Goal: Task Accomplishment & Management: Manage account settings

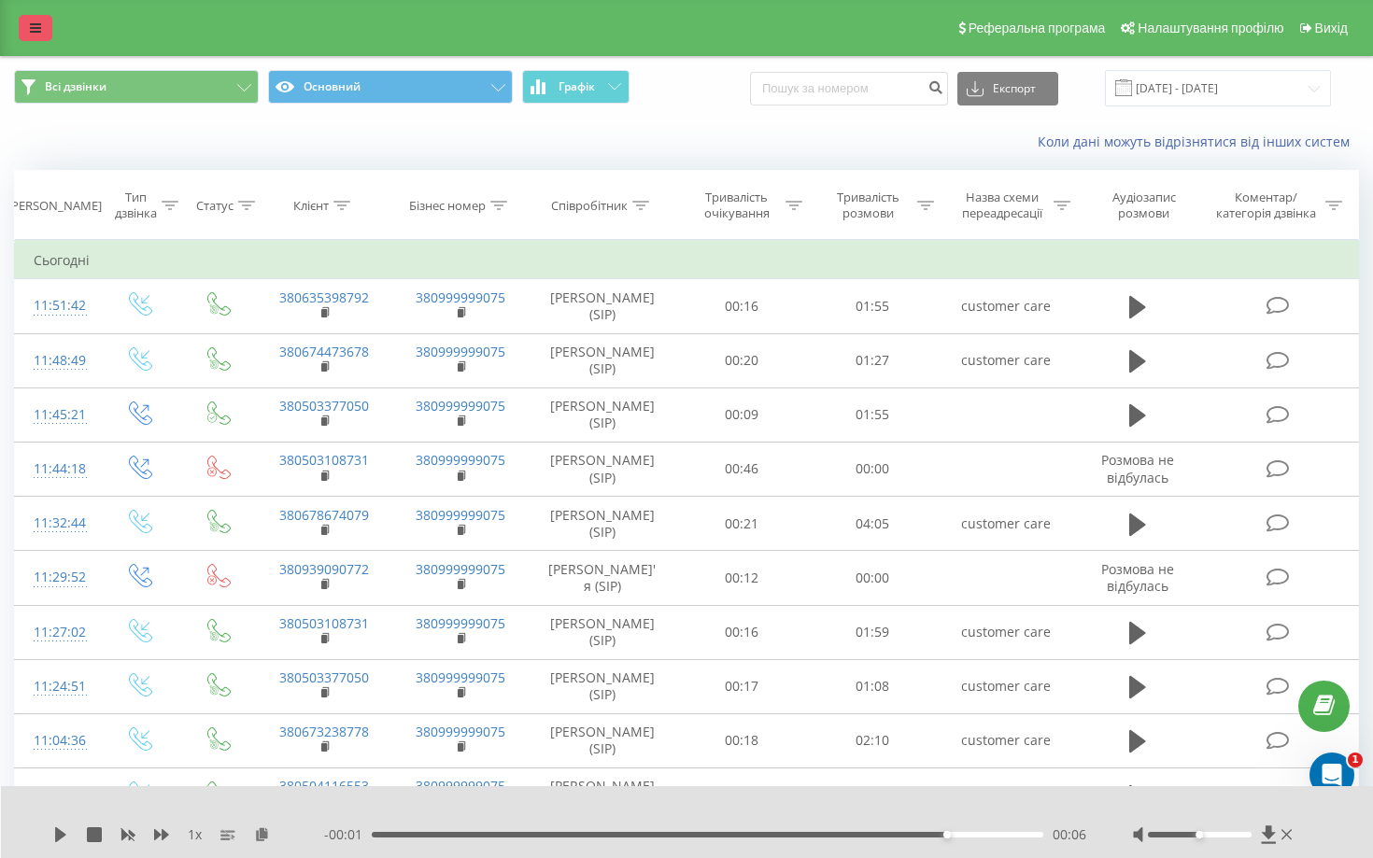
click at [26, 29] on link at bounding box center [36, 28] width 34 height 26
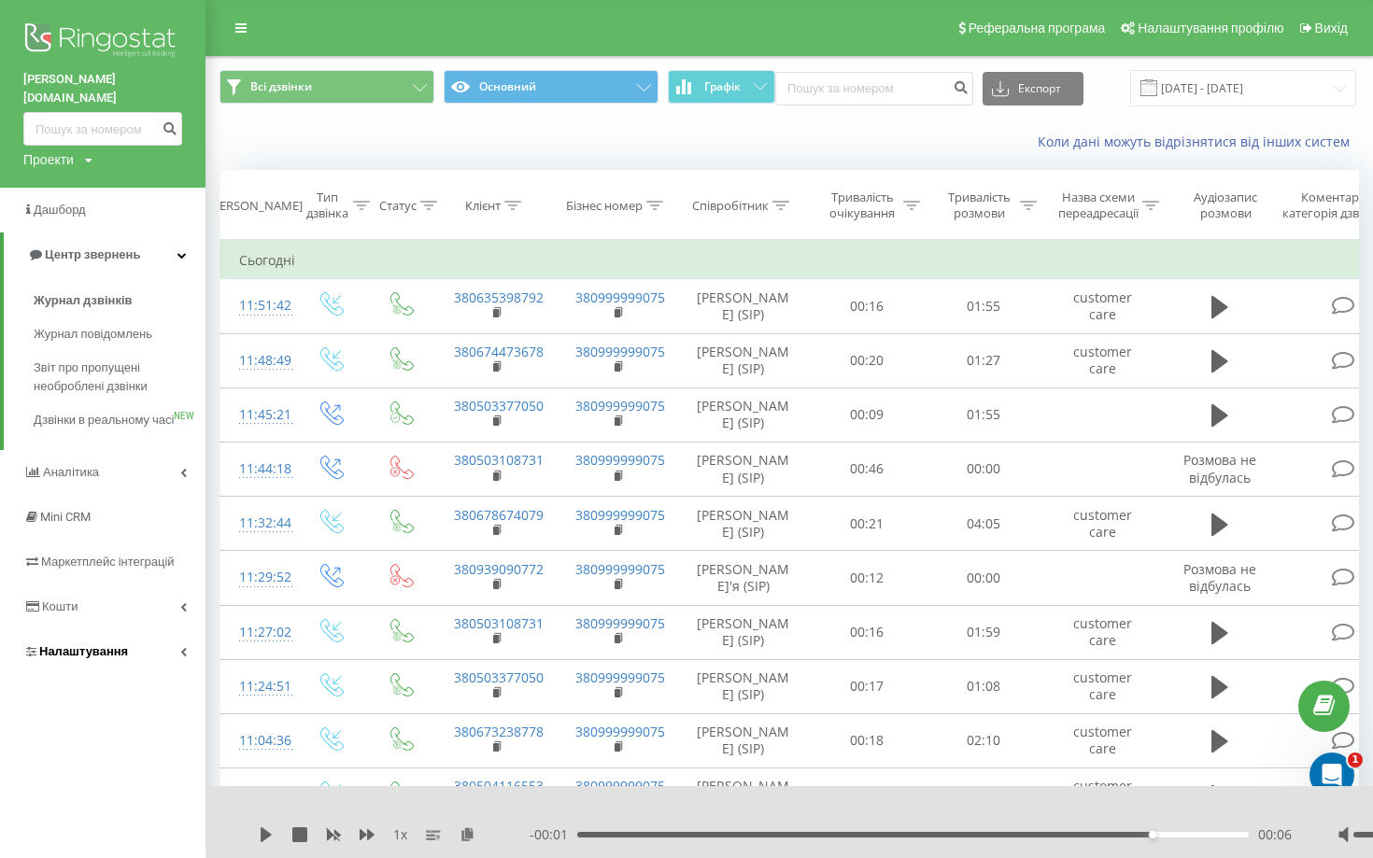
click at [96, 630] on link "Налаштування" at bounding box center [102, 651] width 205 height 45
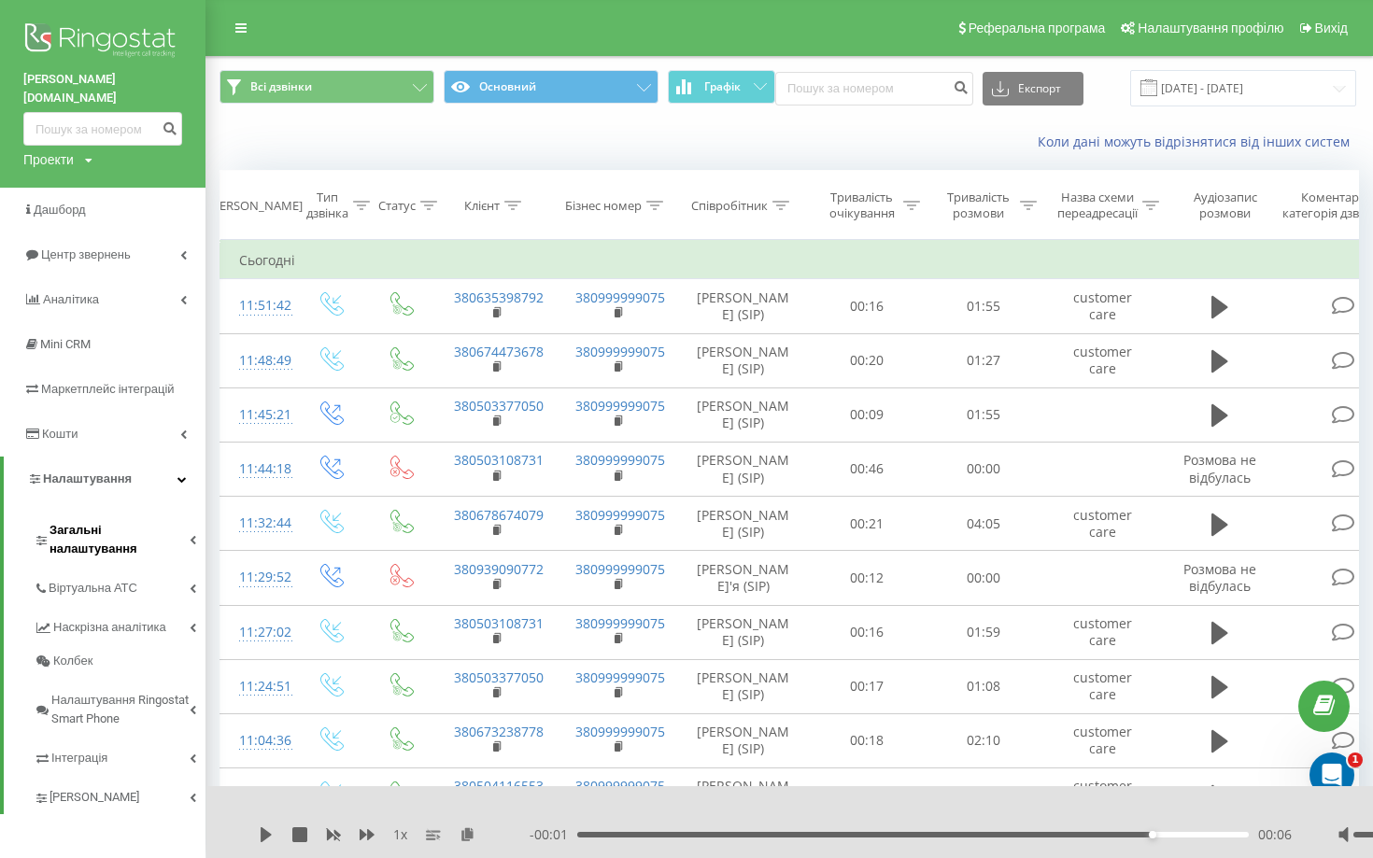
click at [126, 521] on span "Загальні налаштування" at bounding box center [119, 539] width 140 height 37
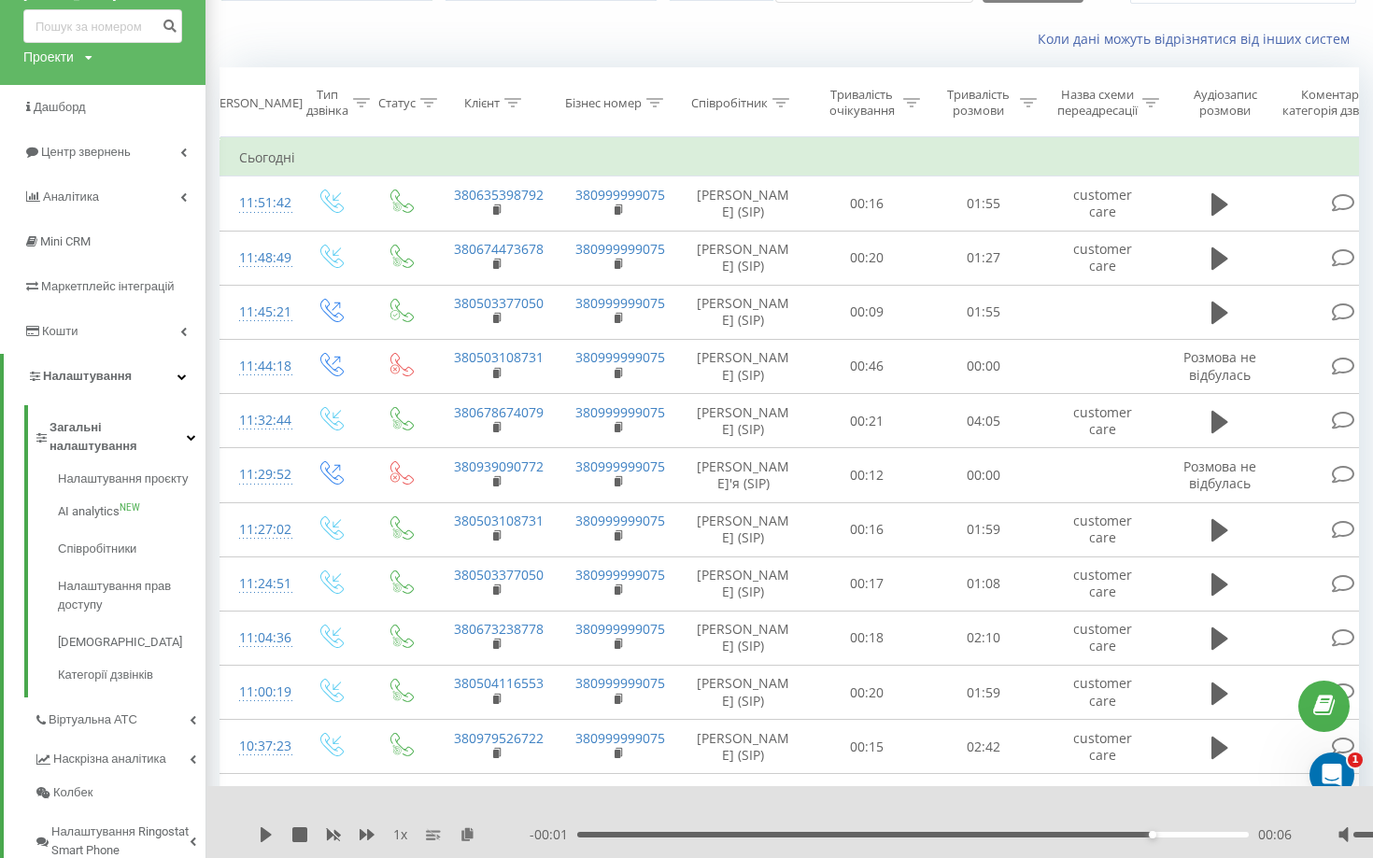
scroll to position [115, 0]
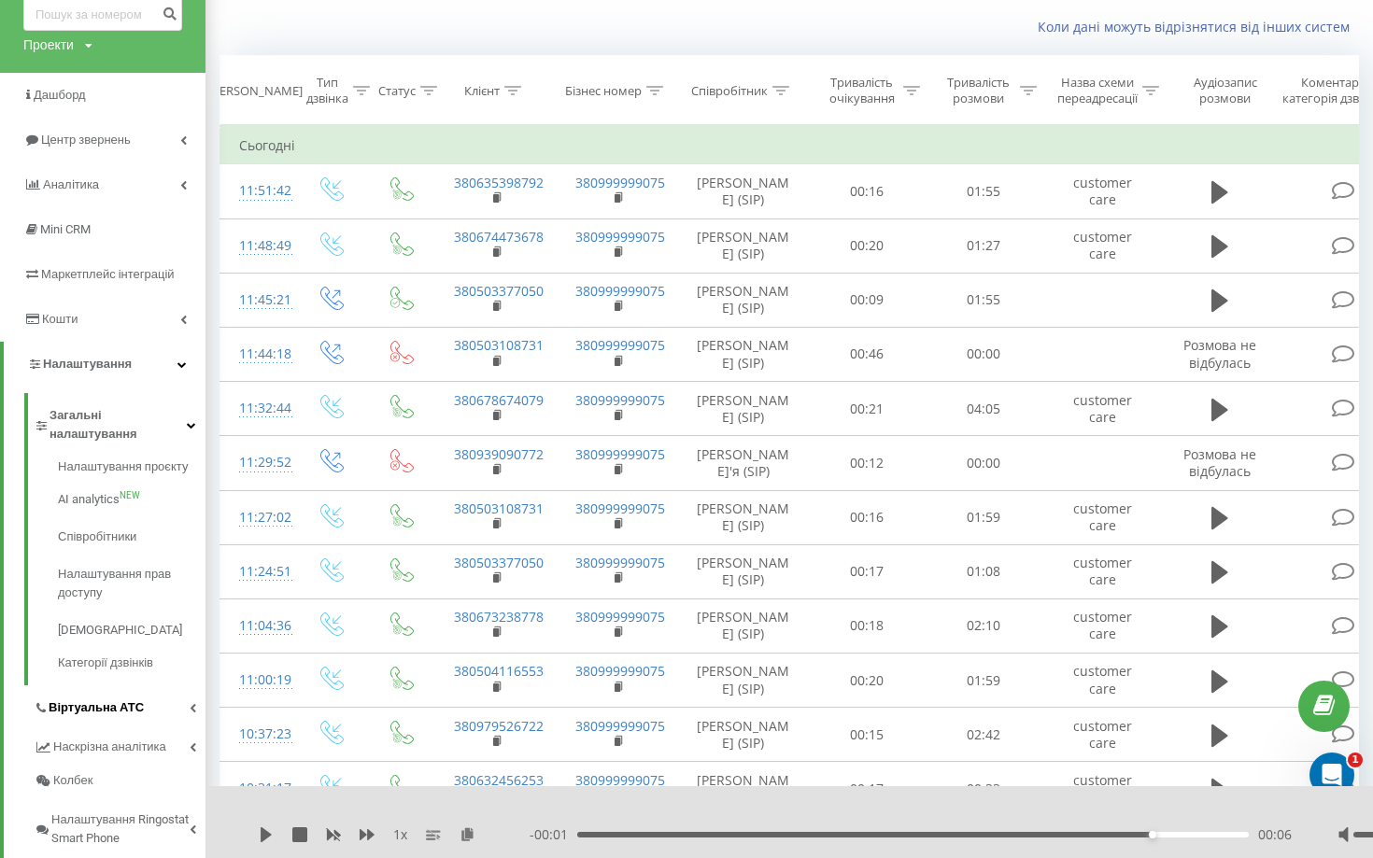
click at [107, 698] on span "Віртуальна АТС" at bounding box center [96, 707] width 95 height 19
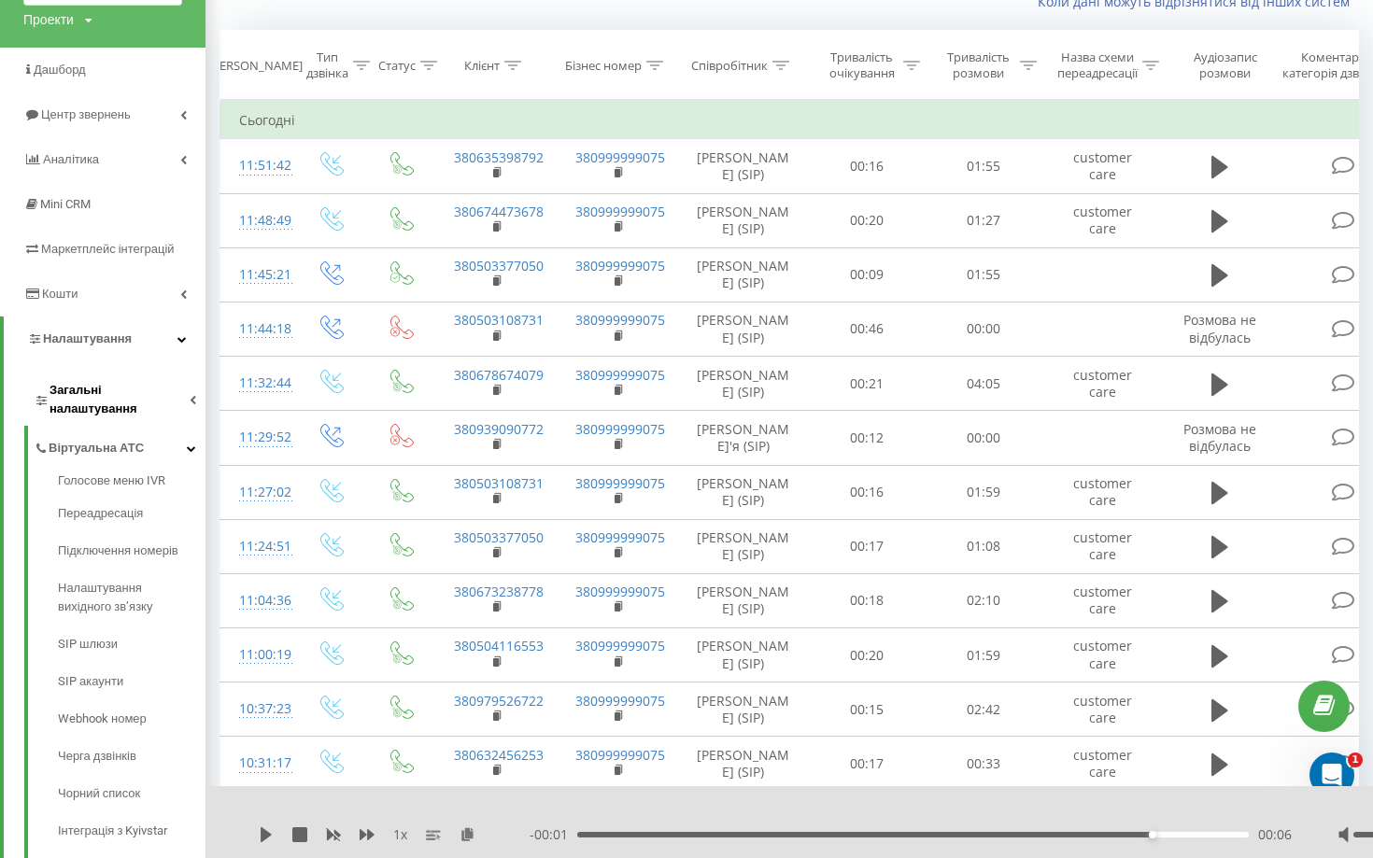
scroll to position [132, 0]
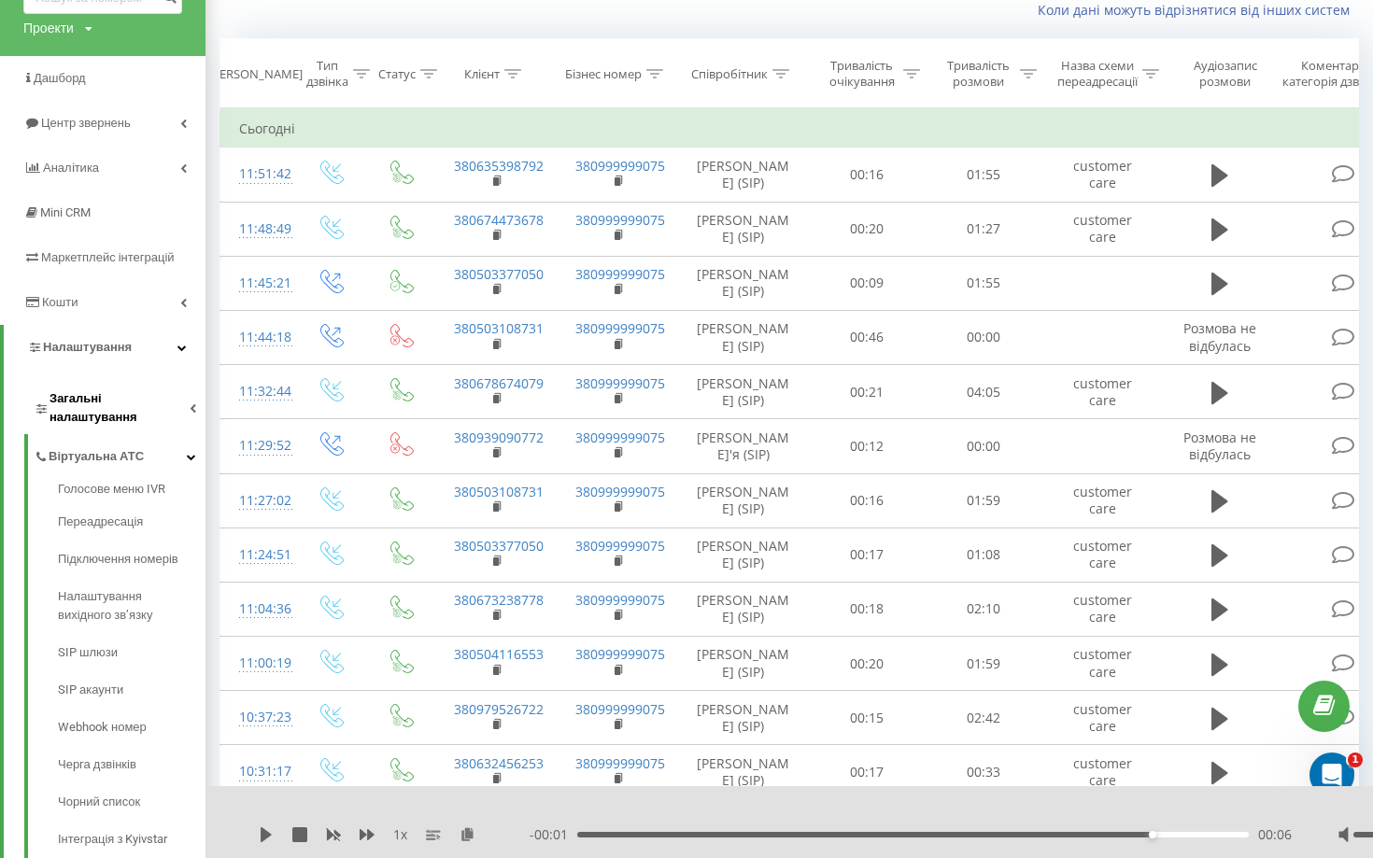
click at [152, 389] on span "Загальні налаштування" at bounding box center [119, 407] width 140 height 37
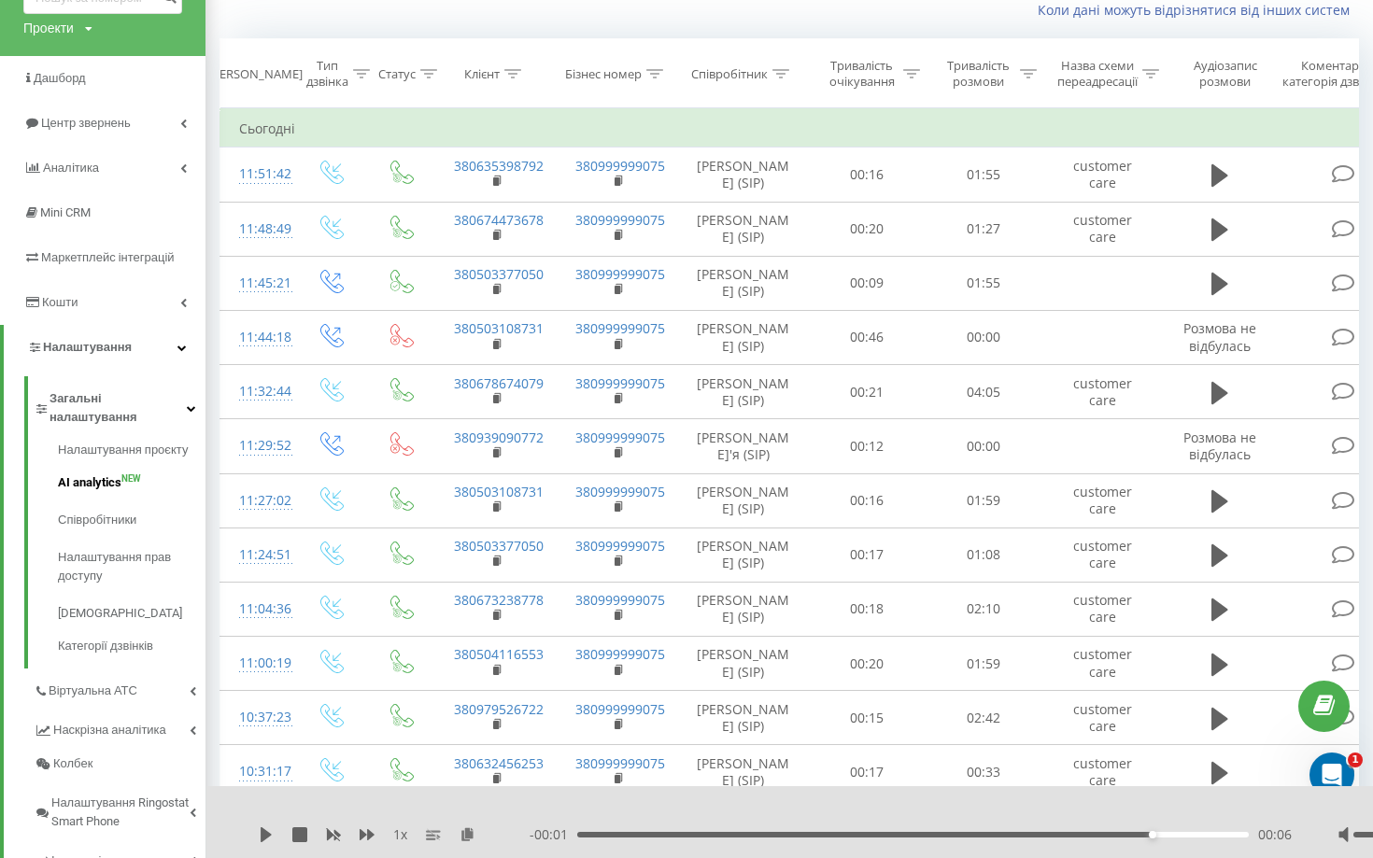
click at [118, 473] on span "AI analytics" at bounding box center [89, 482] width 63 height 19
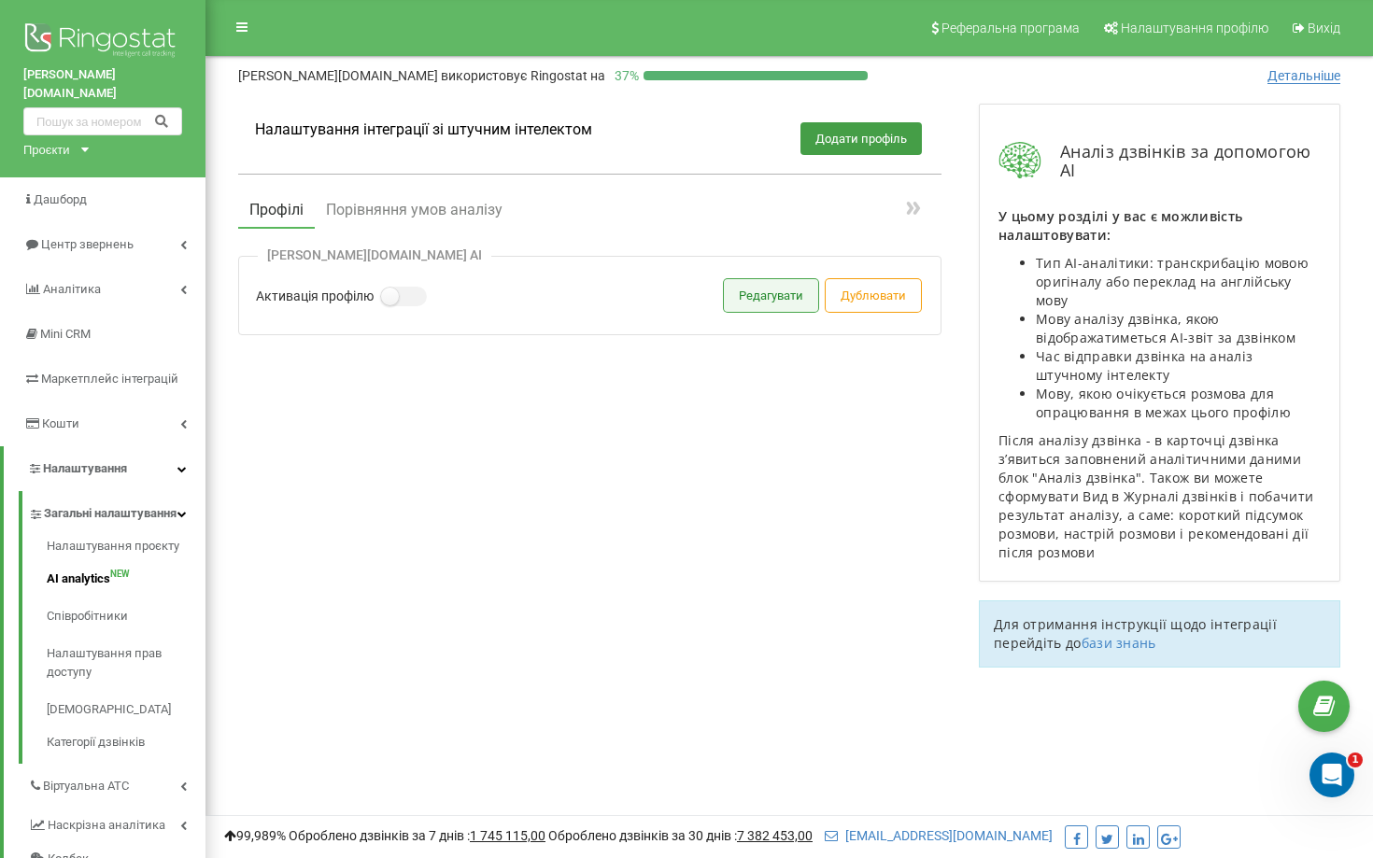
click at [787, 300] on button "Редагувати" at bounding box center [771, 295] width 94 height 33
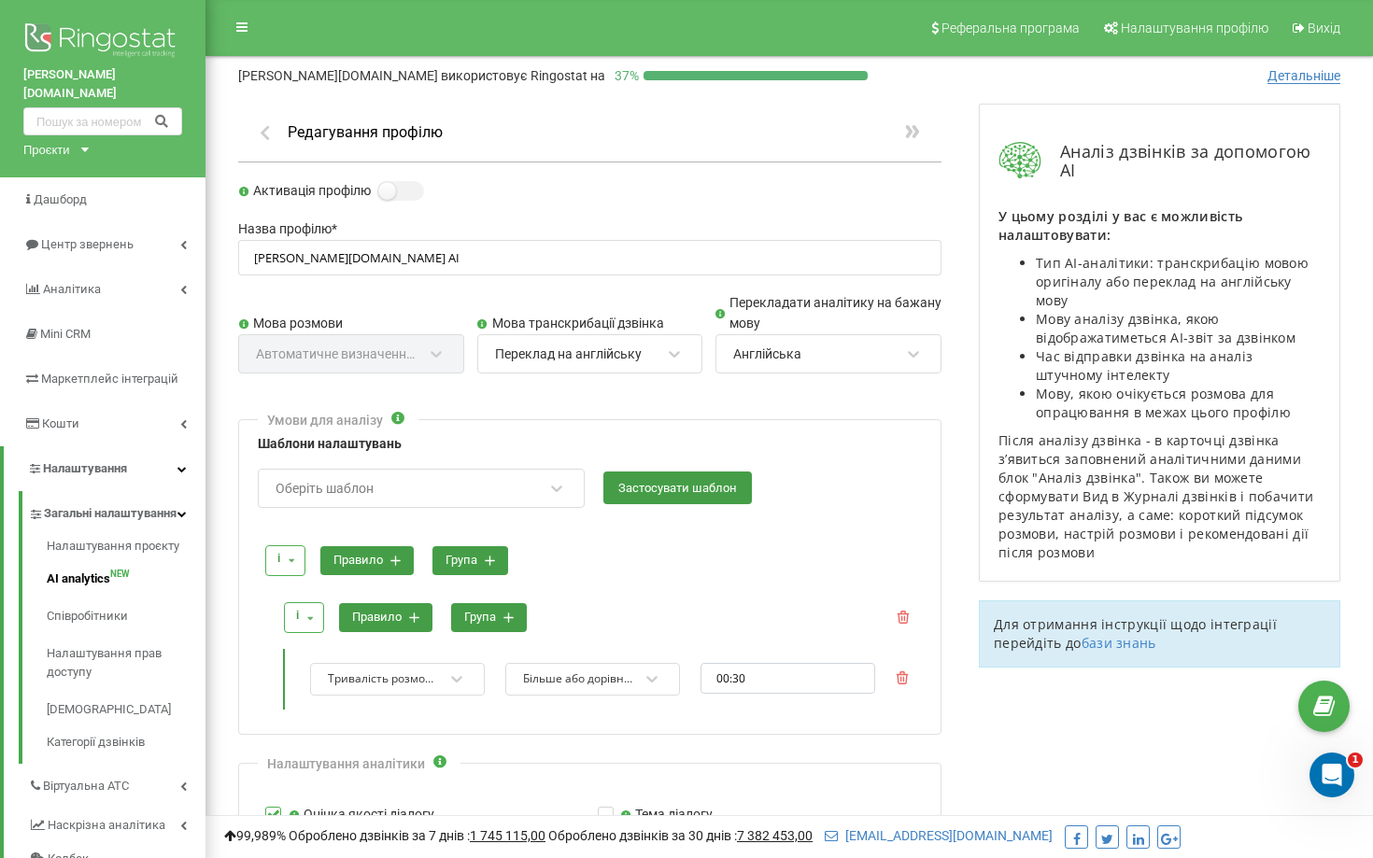
click at [814, 353] on div "Англійська" at bounding box center [816, 354] width 170 height 32
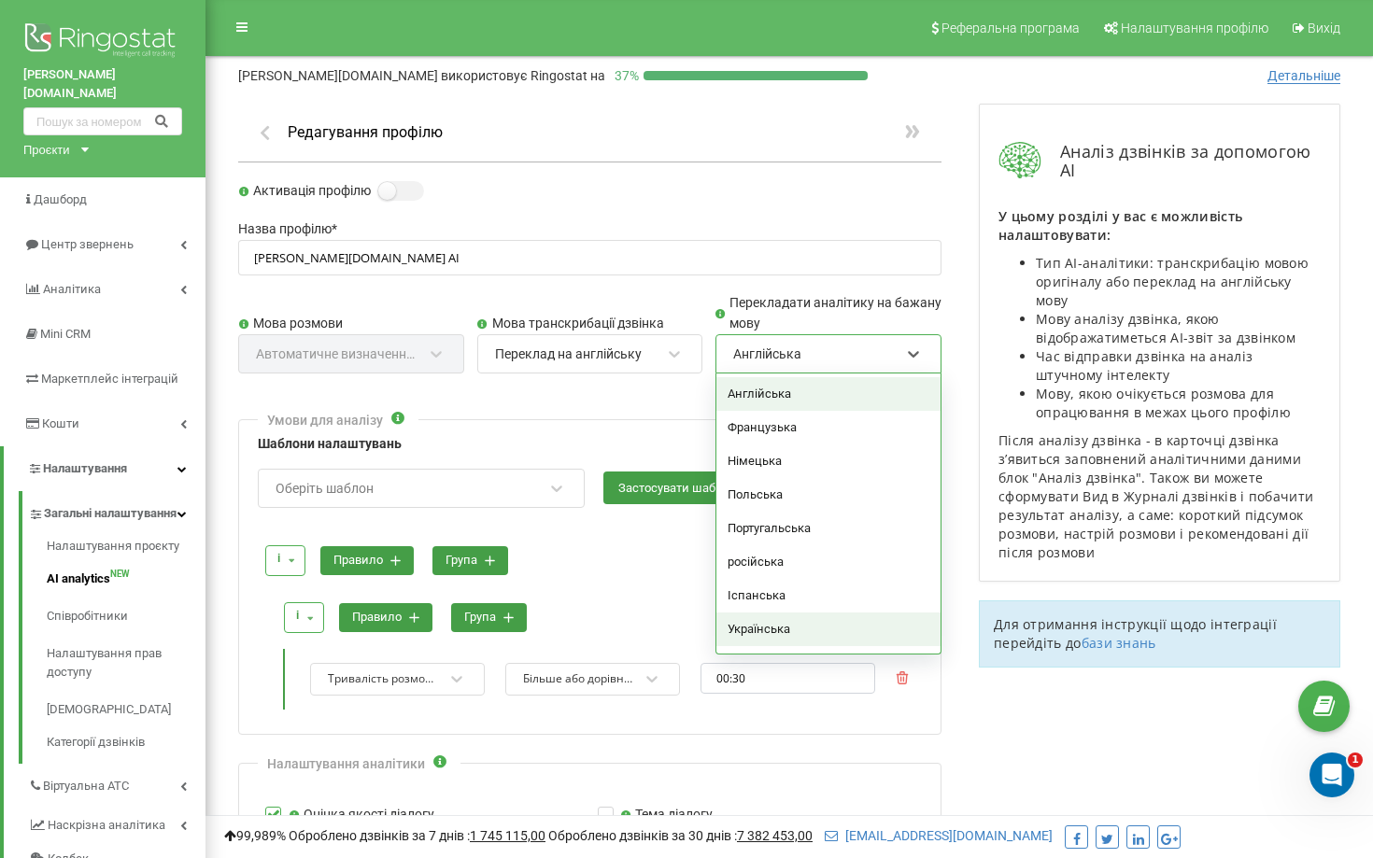
click at [793, 626] on div "Українська" at bounding box center [828, 630] width 224 height 34
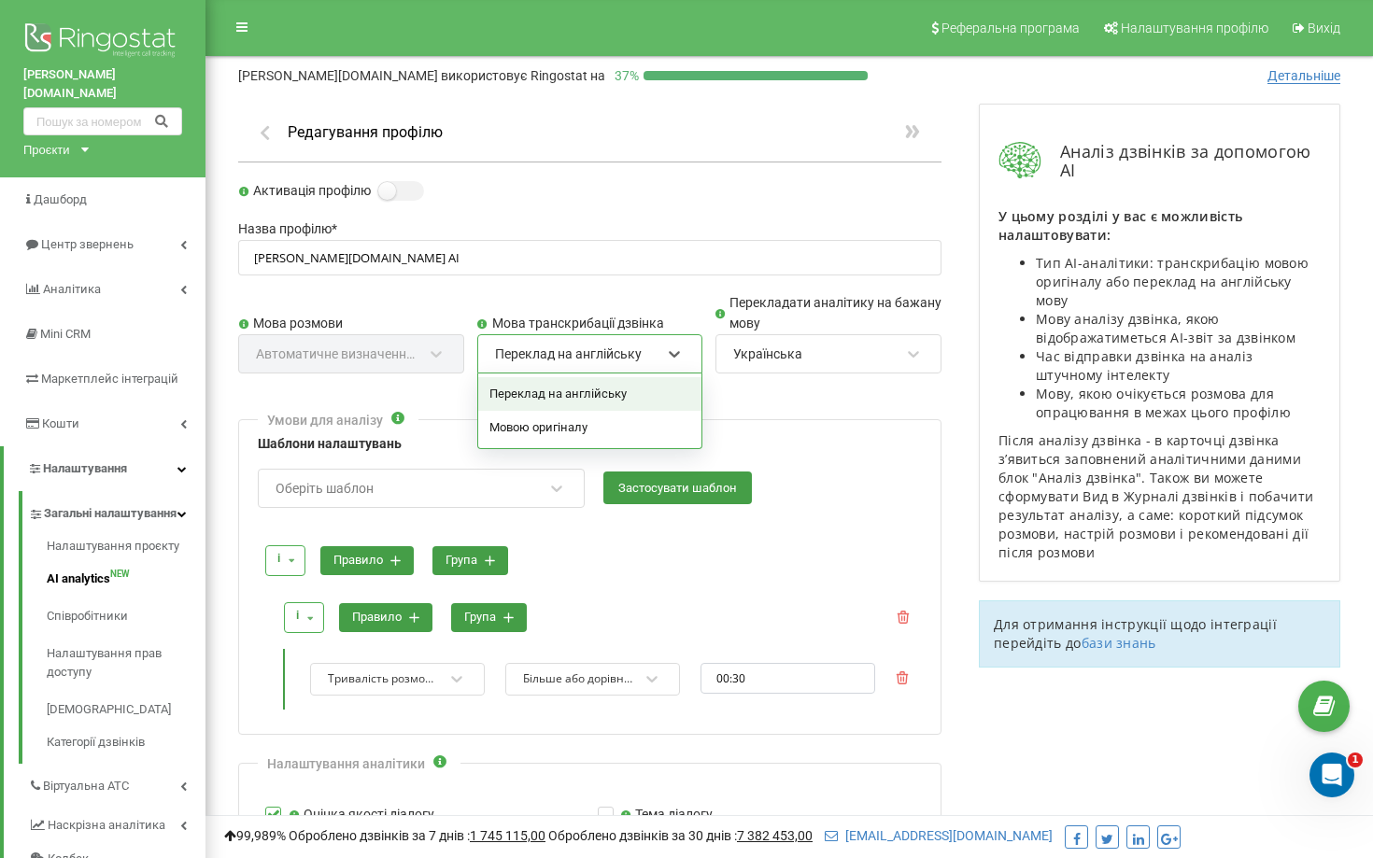
click at [634, 349] on div "Переклад на англійську" at bounding box center [568, 353] width 147 height 17
click at [614, 423] on div "Мовою оригіналу" at bounding box center [590, 428] width 224 height 34
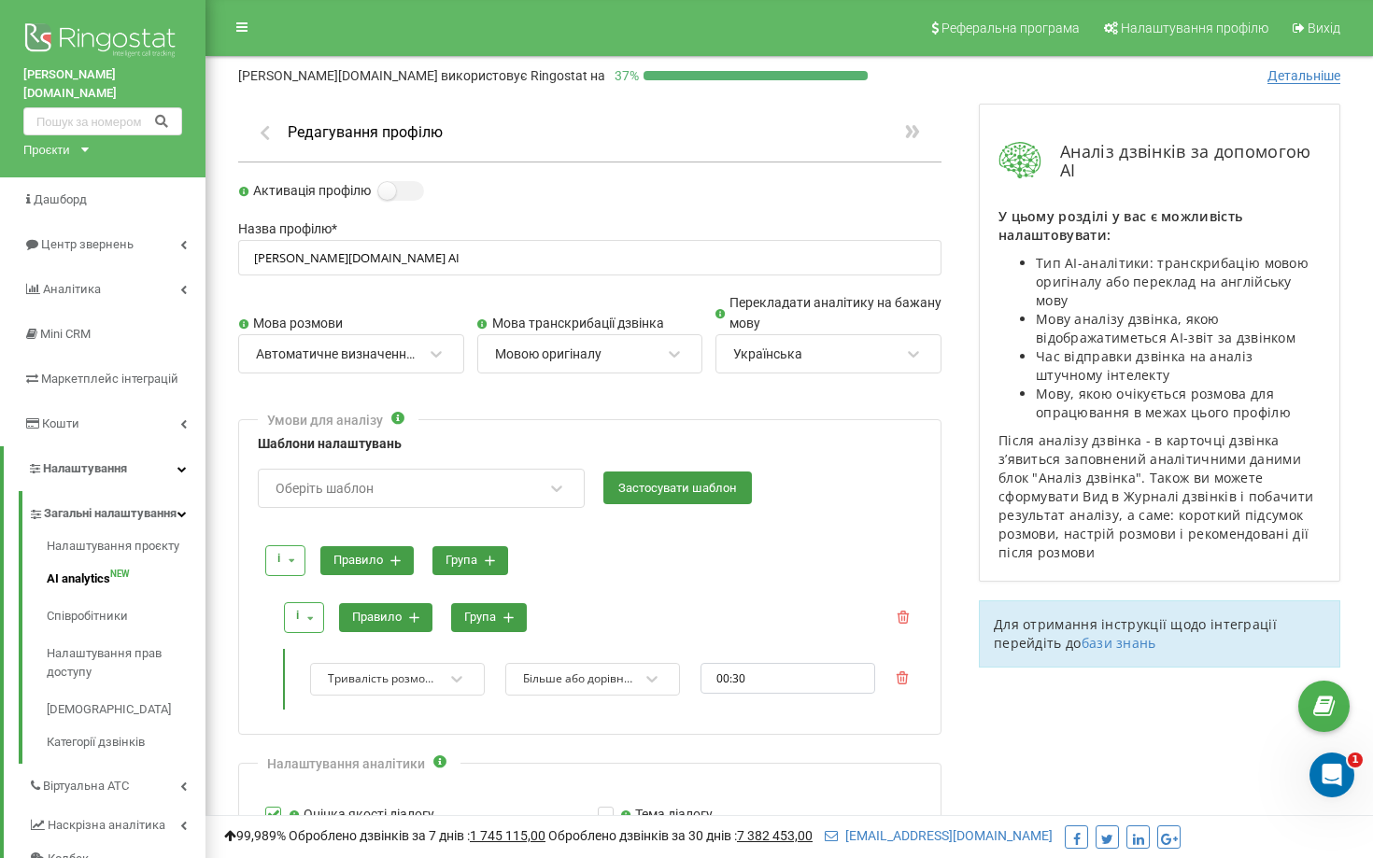
click at [651, 291] on div at bounding box center [589, 284] width 703 height 18
click at [794, 682] on input "00:30" at bounding box center [787, 678] width 175 height 31
click at [725, 754] on li "15" at bounding box center [726, 760] width 51 height 22
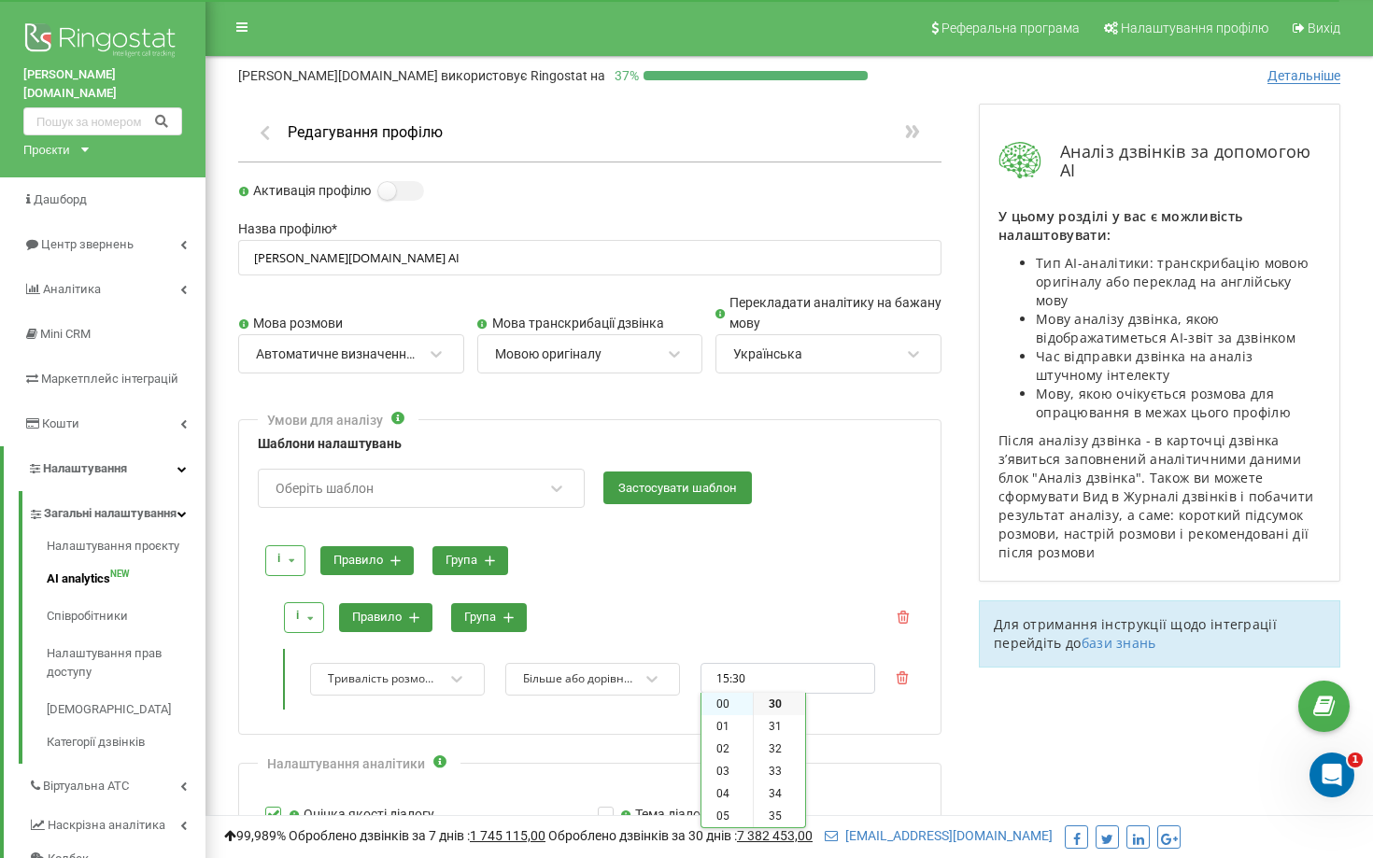
click at [732, 700] on li "00" at bounding box center [726, 704] width 51 height 22
click at [780, 722] on li "15" at bounding box center [779, 722] width 51 height 22
type input "00:15"
click at [770, 593] on div at bounding box center [598, 596] width 643 height 13
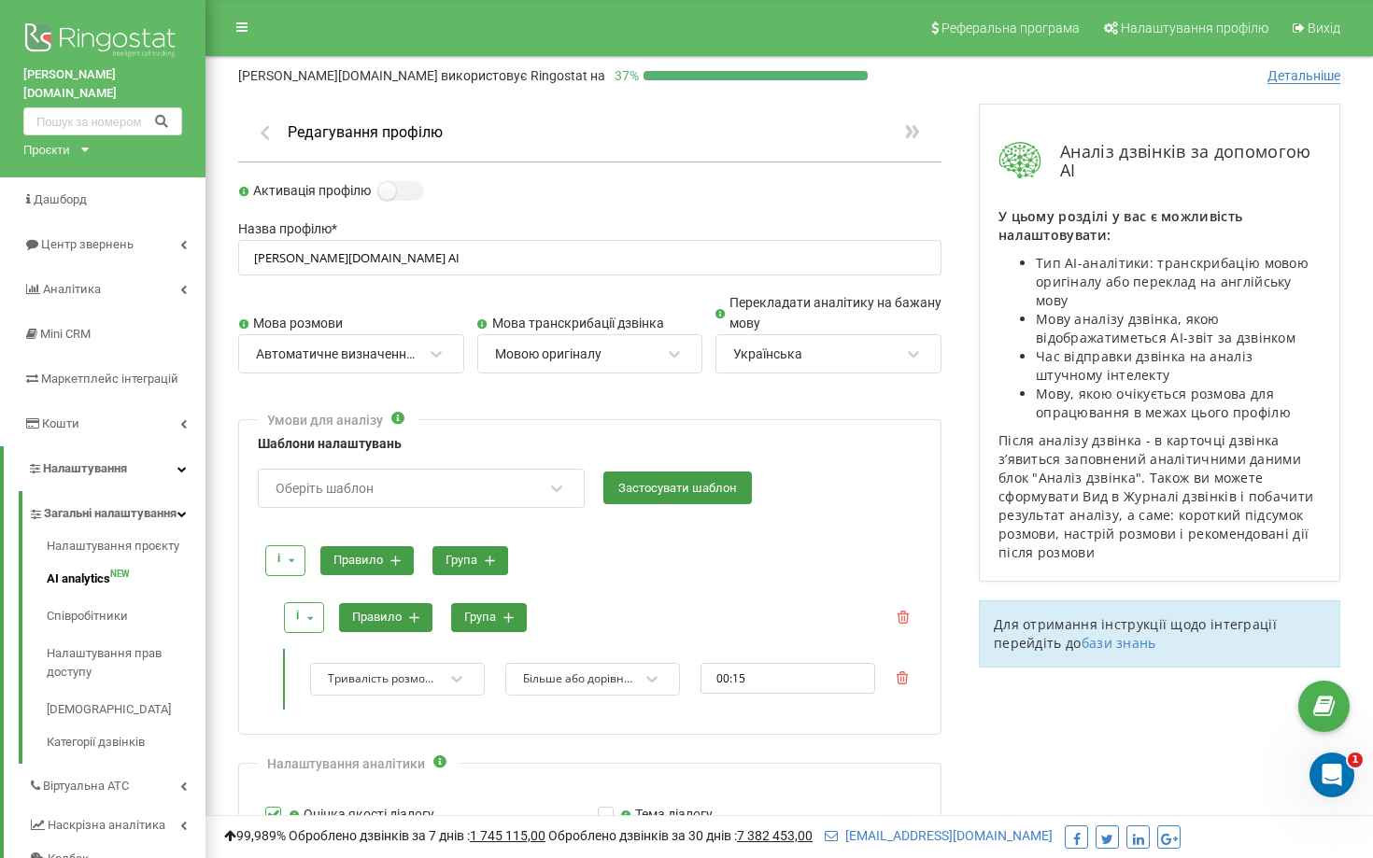
click at [382, 617] on button "правило" at bounding box center [385, 617] width 93 height 29
click at [442, 735] on div "оберіть параметр" at bounding box center [397, 740] width 175 height 33
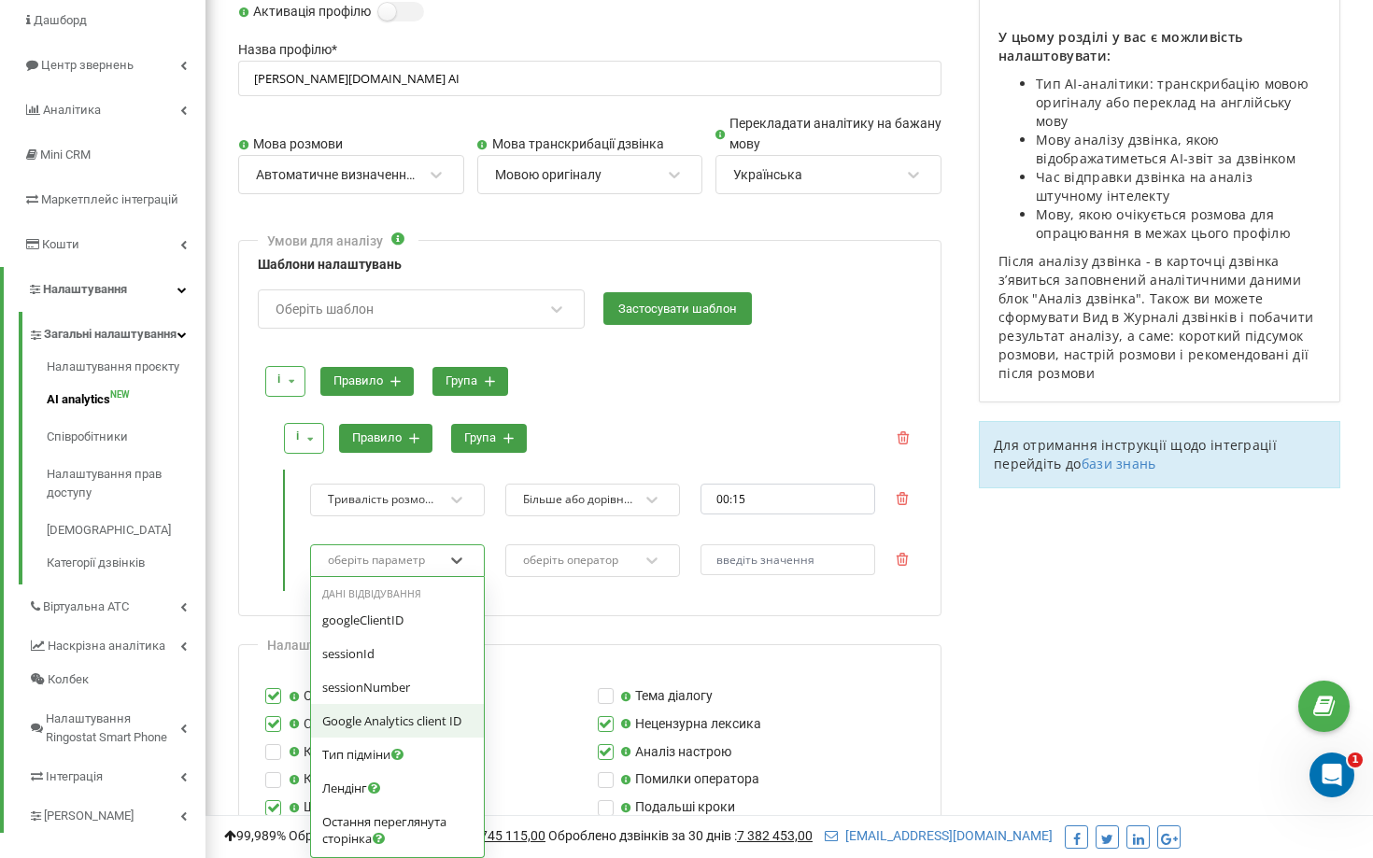
scroll to position [30, 0]
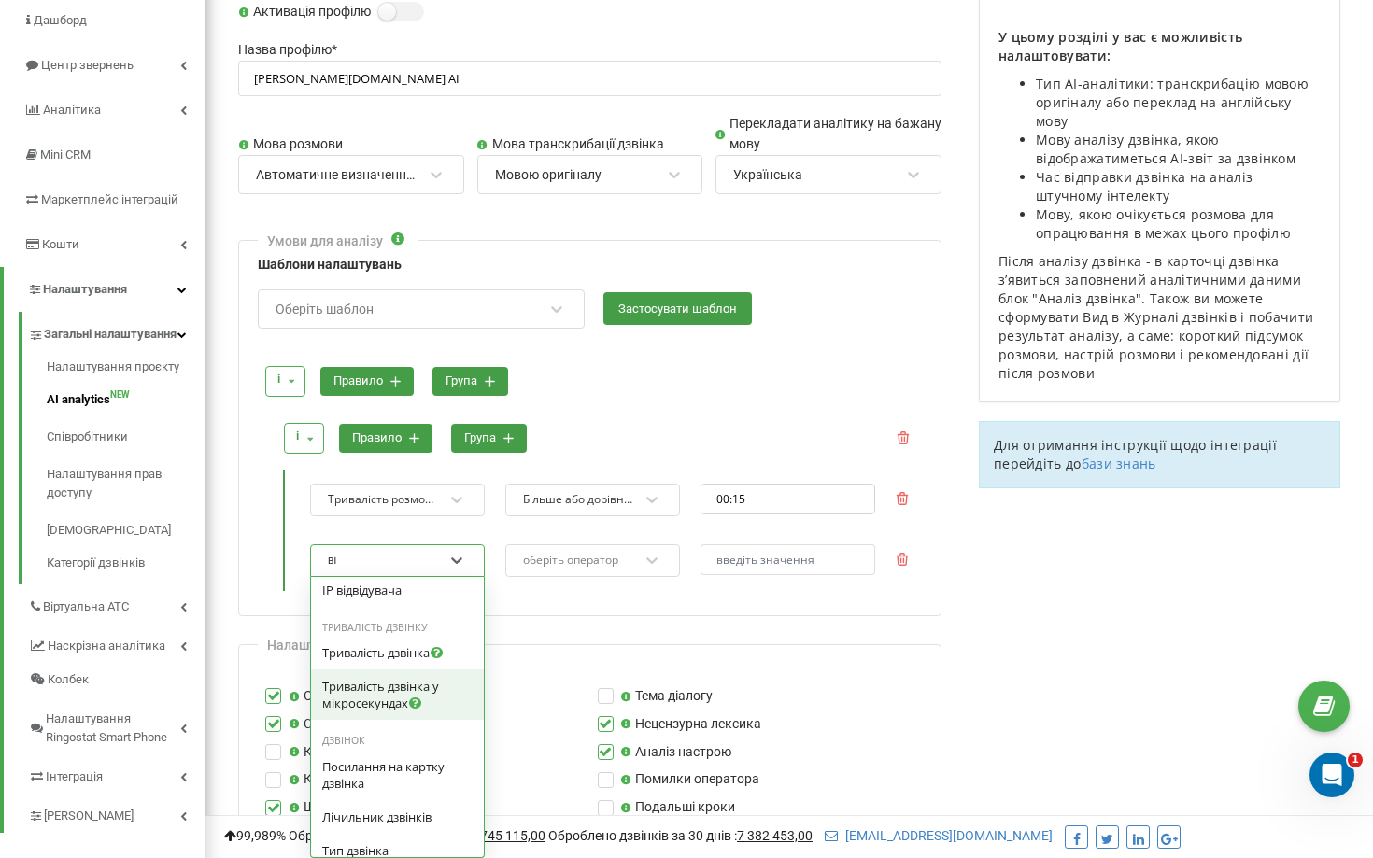
type input "від"
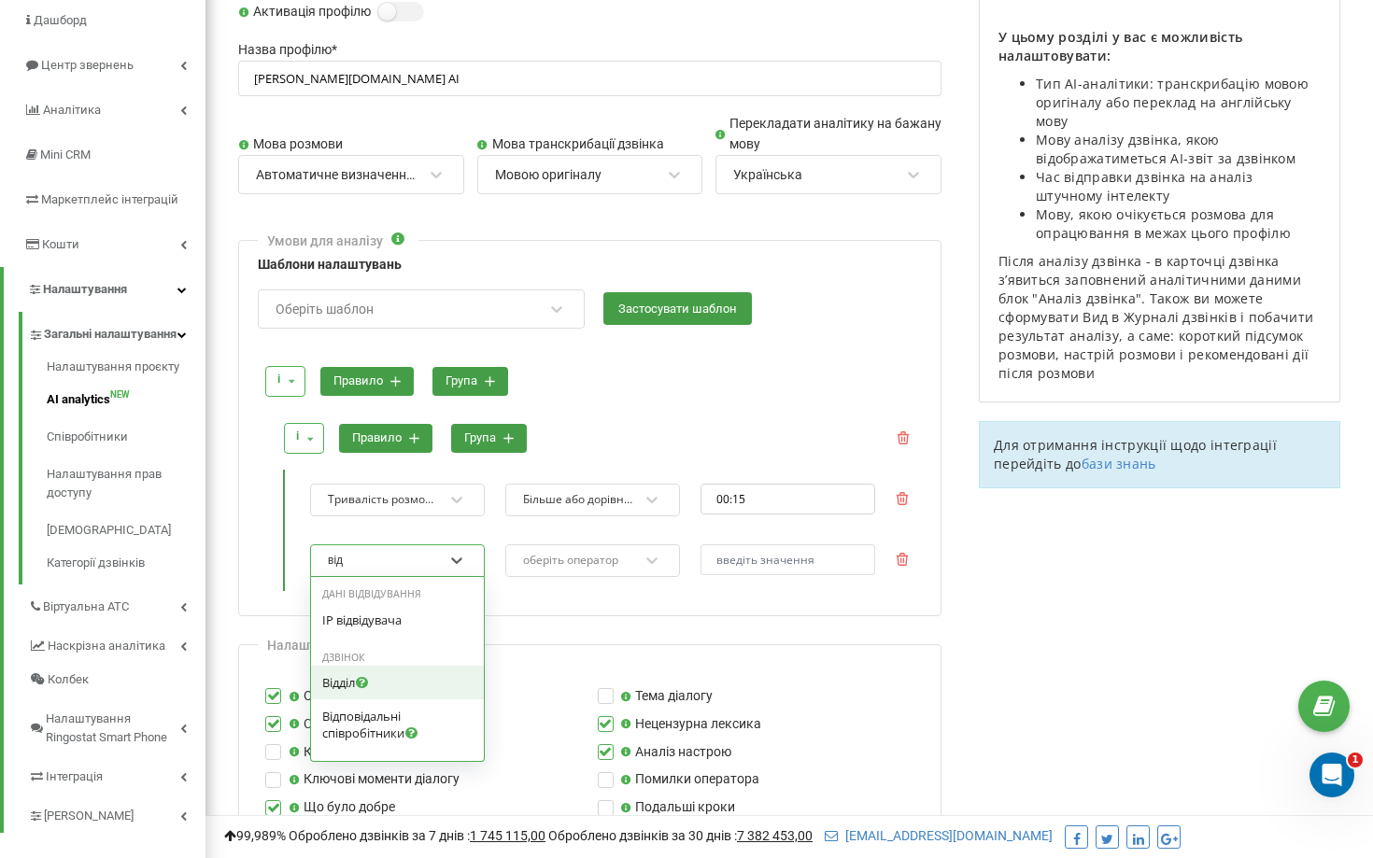
click at [385, 681] on div "Відділ" at bounding box center [397, 682] width 150 height 17
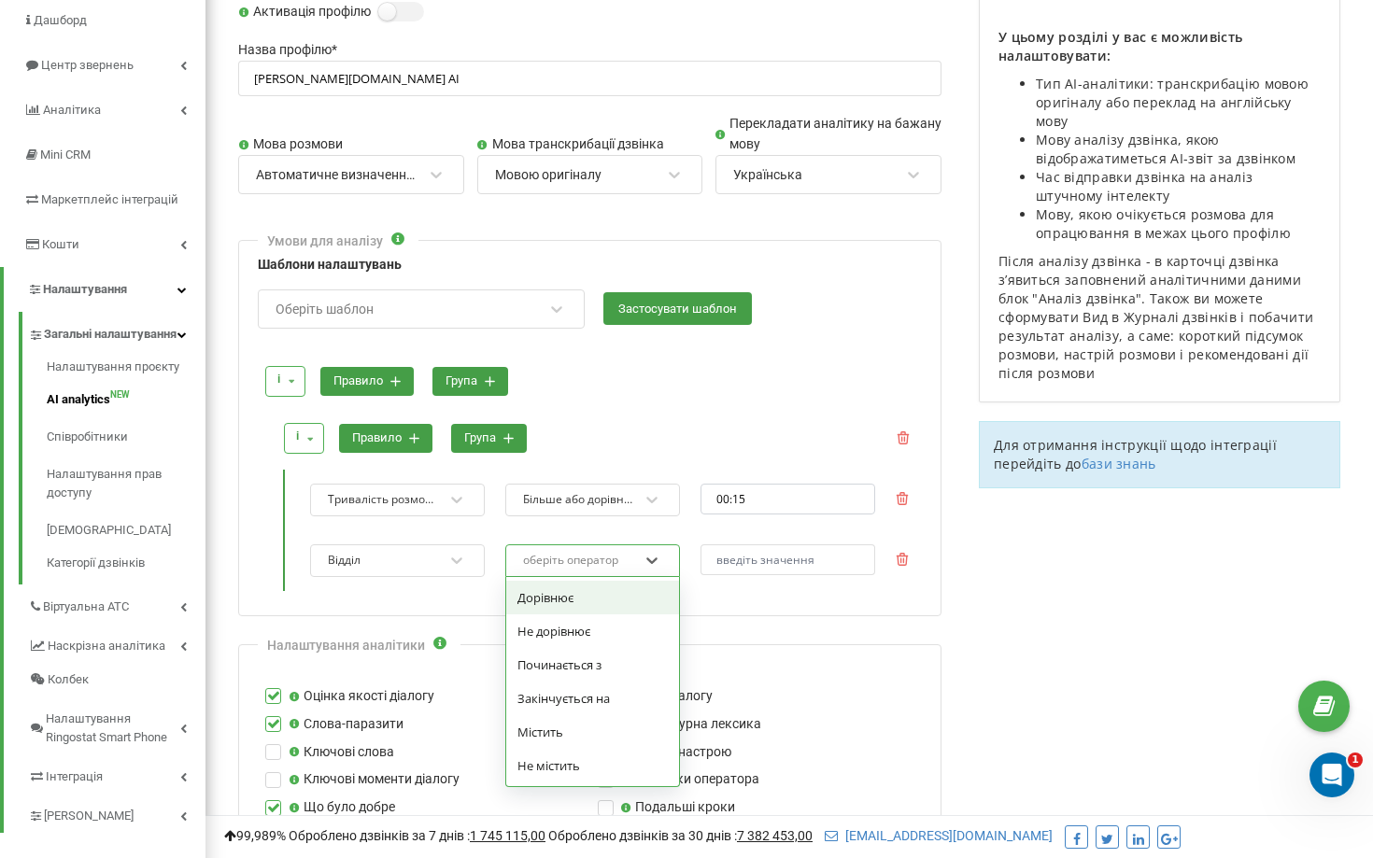
click at [570, 568] on div "оберіть оператор" at bounding box center [580, 560] width 119 height 25
click at [570, 601] on div "Дорівнює" at bounding box center [592, 598] width 173 height 34
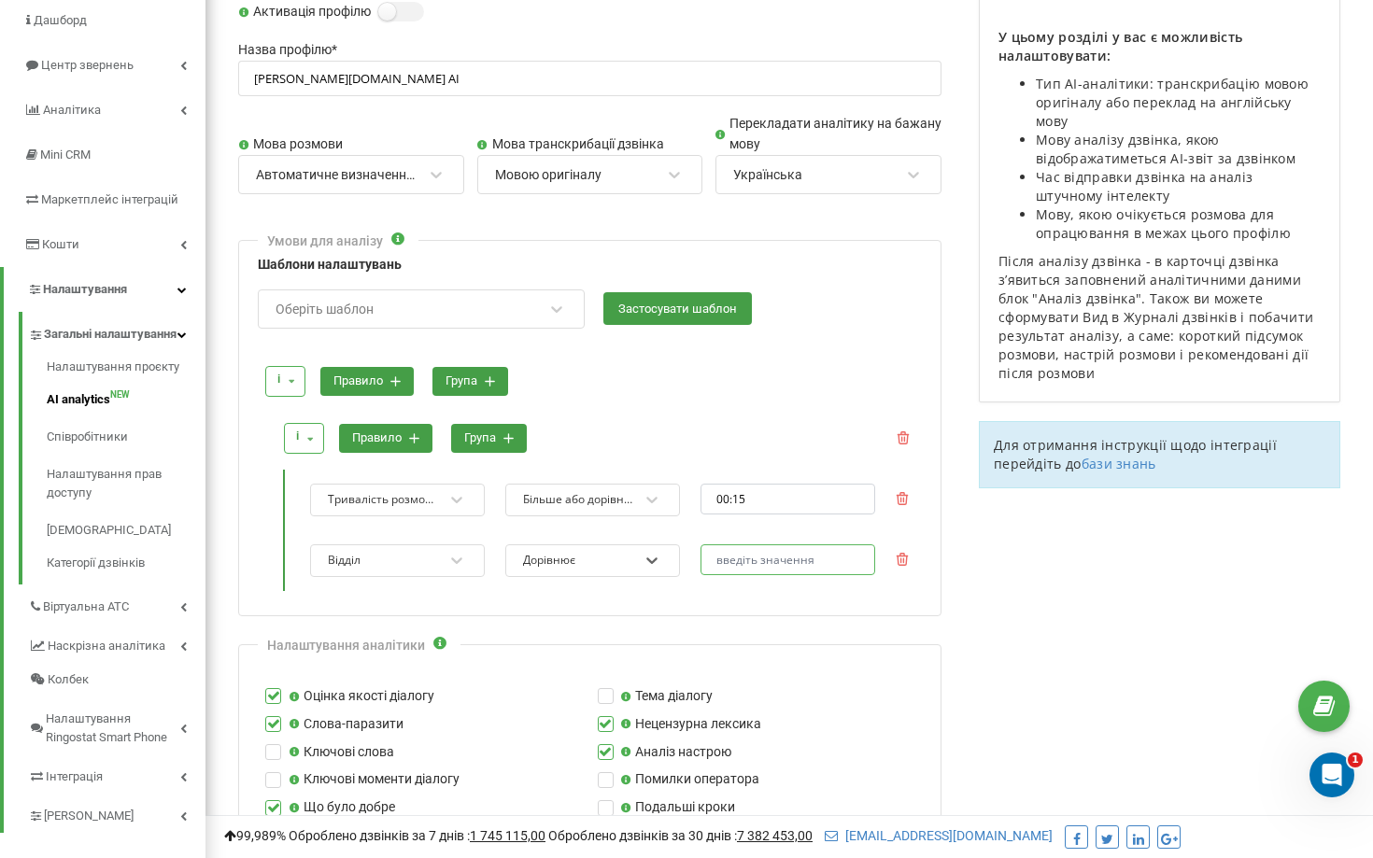
click at [721, 556] on input "text" at bounding box center [787, 559] width 175 height 31
type input "customer care"
click at [728, 412] on div at bounding box center [598, 417] width 643 height 13
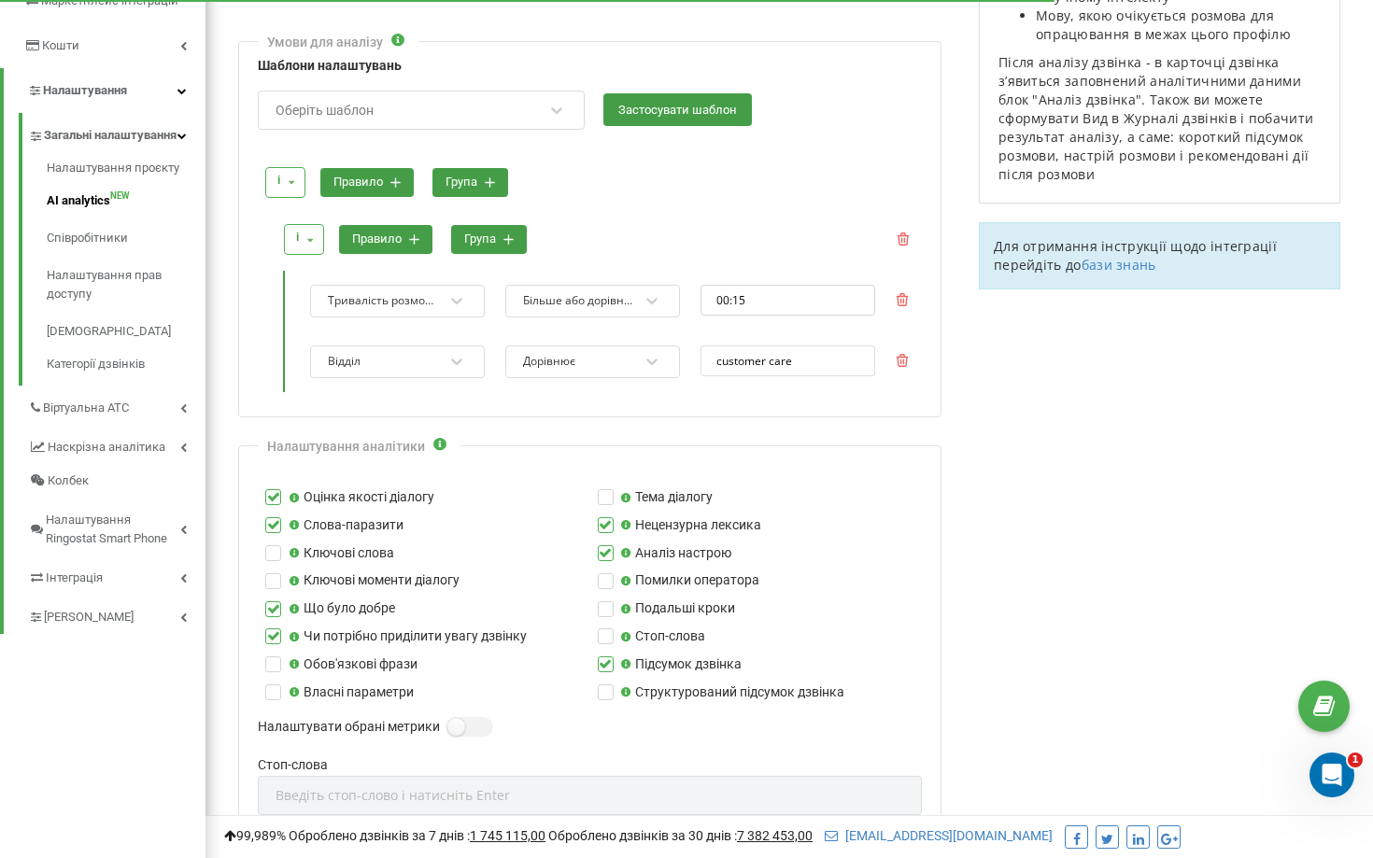
scroll to position [398, 0]
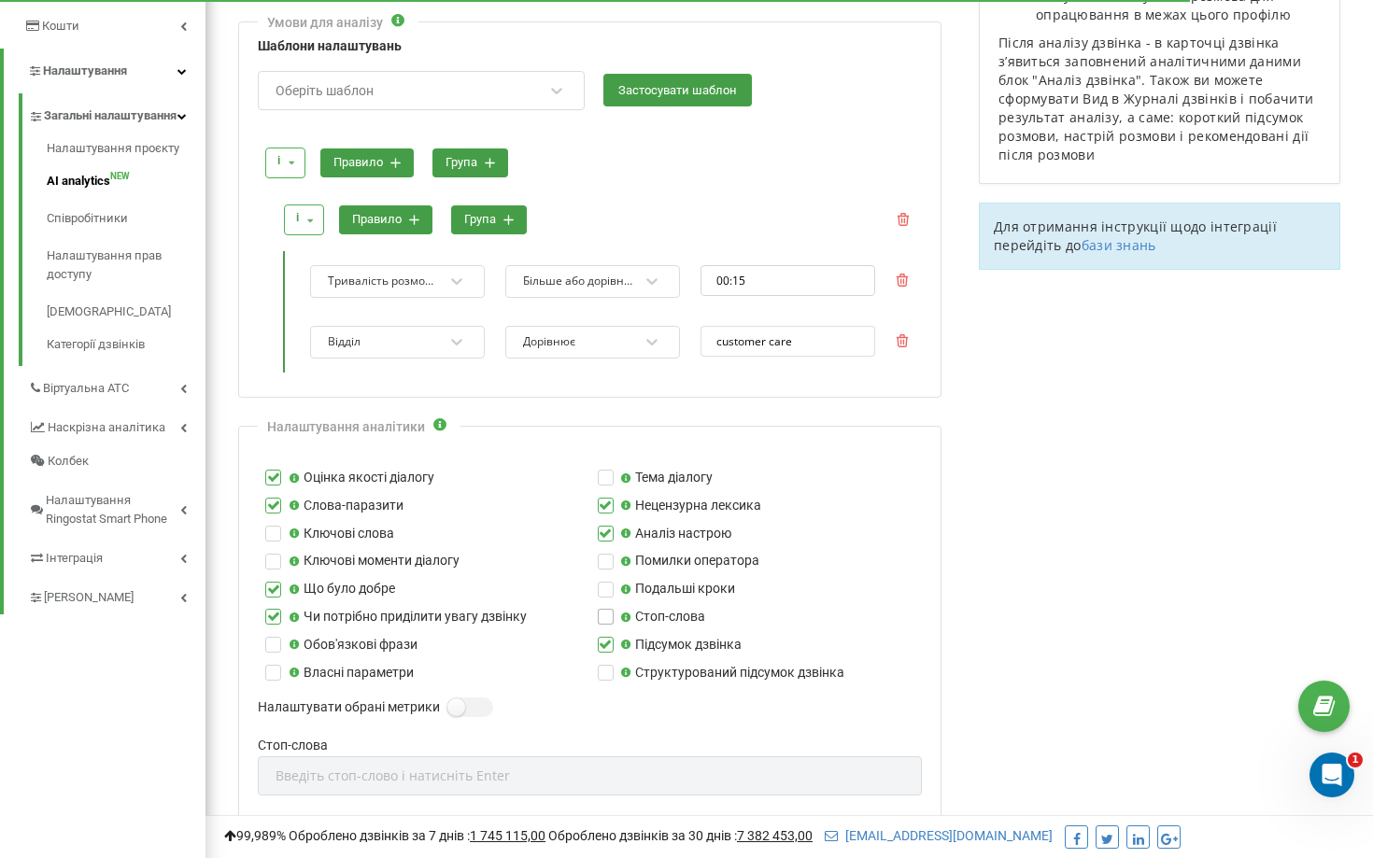
click at [601, 609] on label at bounding box center [606, 609] width 16 height 0
click at [0, 0] on input "Стоп-слова" at bounding box center [0, 0] width 0 height 0
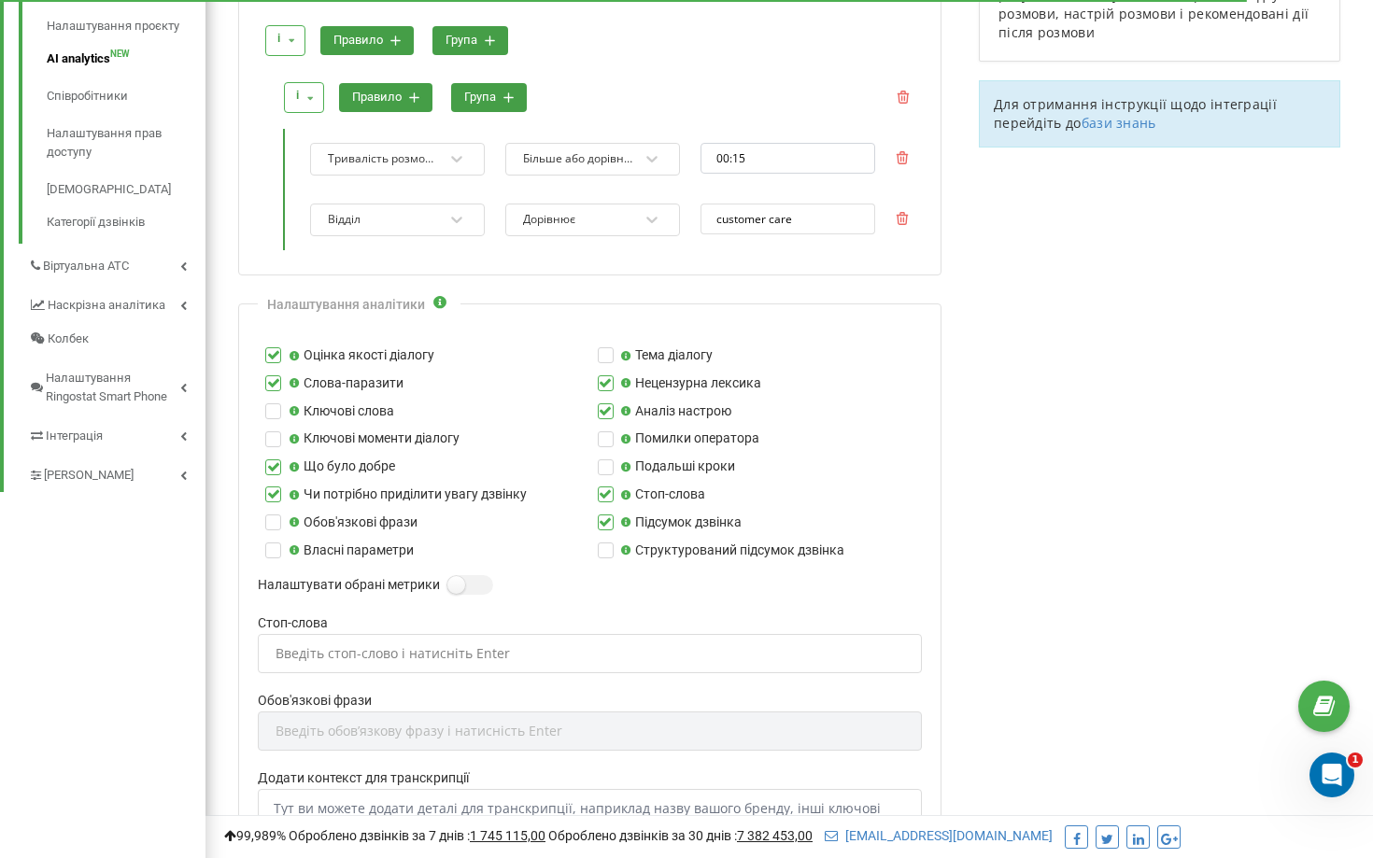
scroll to position [528, 0]
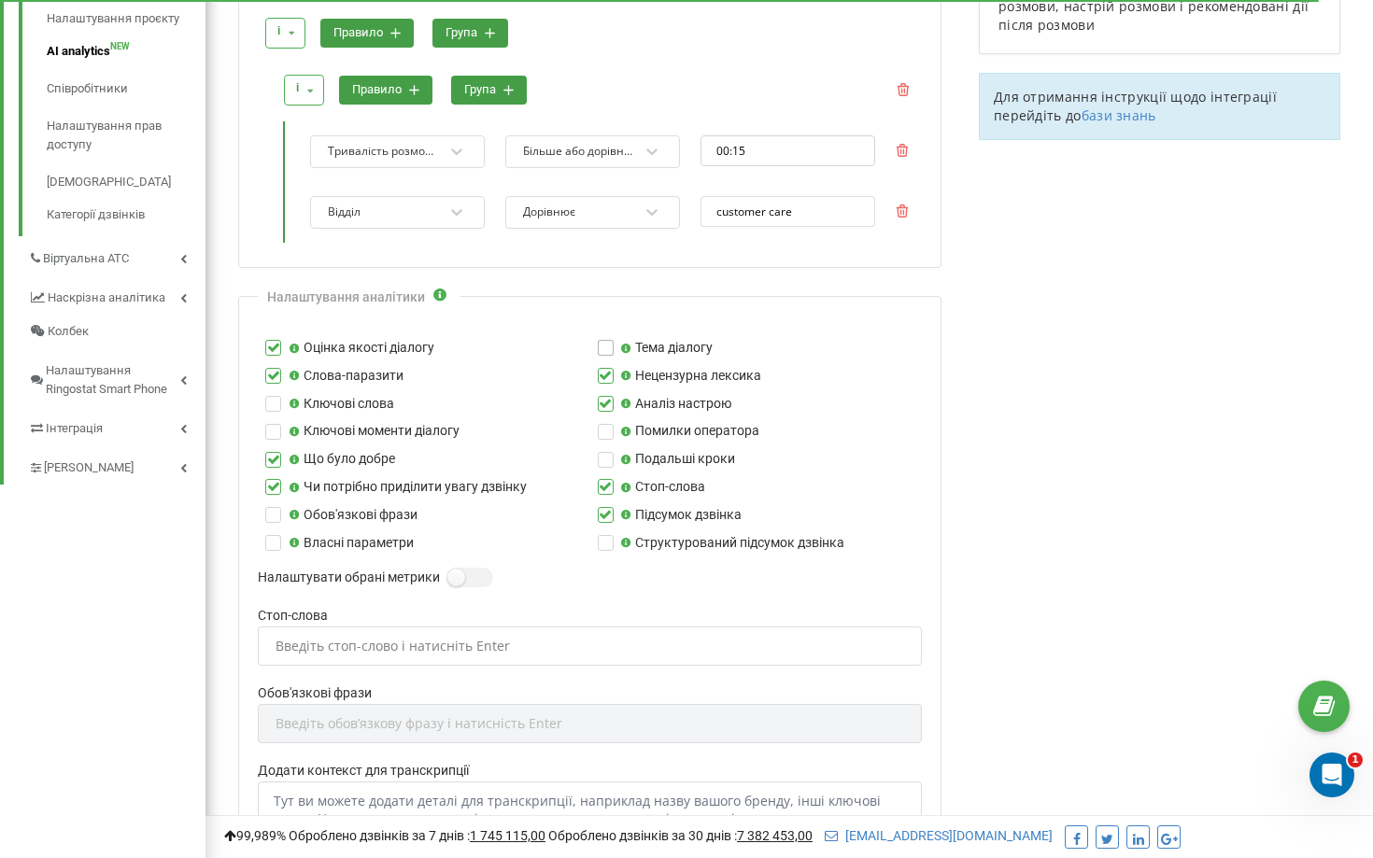
click at [604, 340] on label at bounding box center [606, 340] width 16 height 0
click at [0, 0] on input "Тема діалогу" at bounding box center [0, 0] width 0 height 0
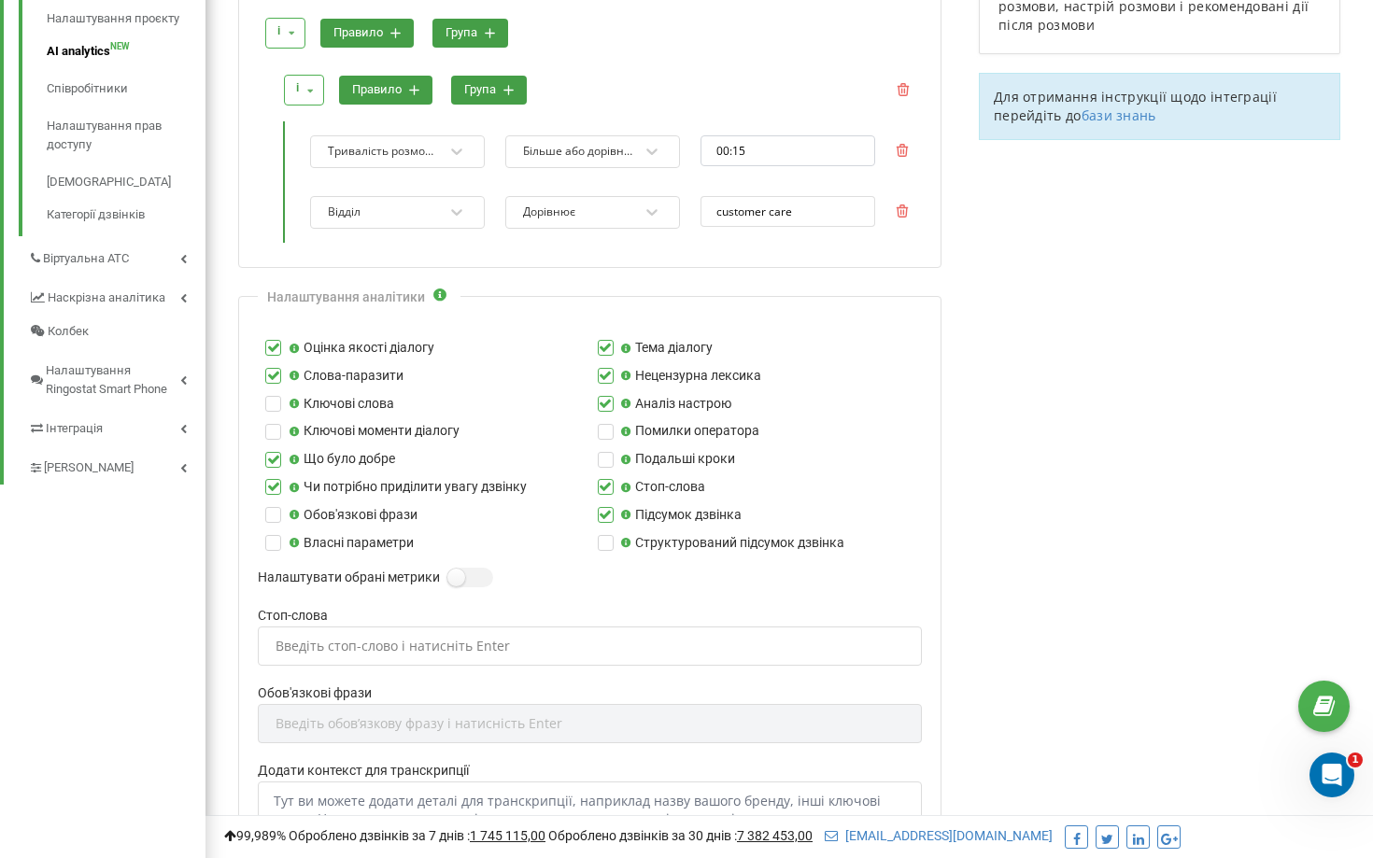
click at [305, 651] on div "Введіть стоп-слово і натисніть Enter" at bounding box center [392, 646] width 234 height 13
paste input "На жаль"
type input "На жаль"
paste input "Це неможливо"
type input "Це неможливо"
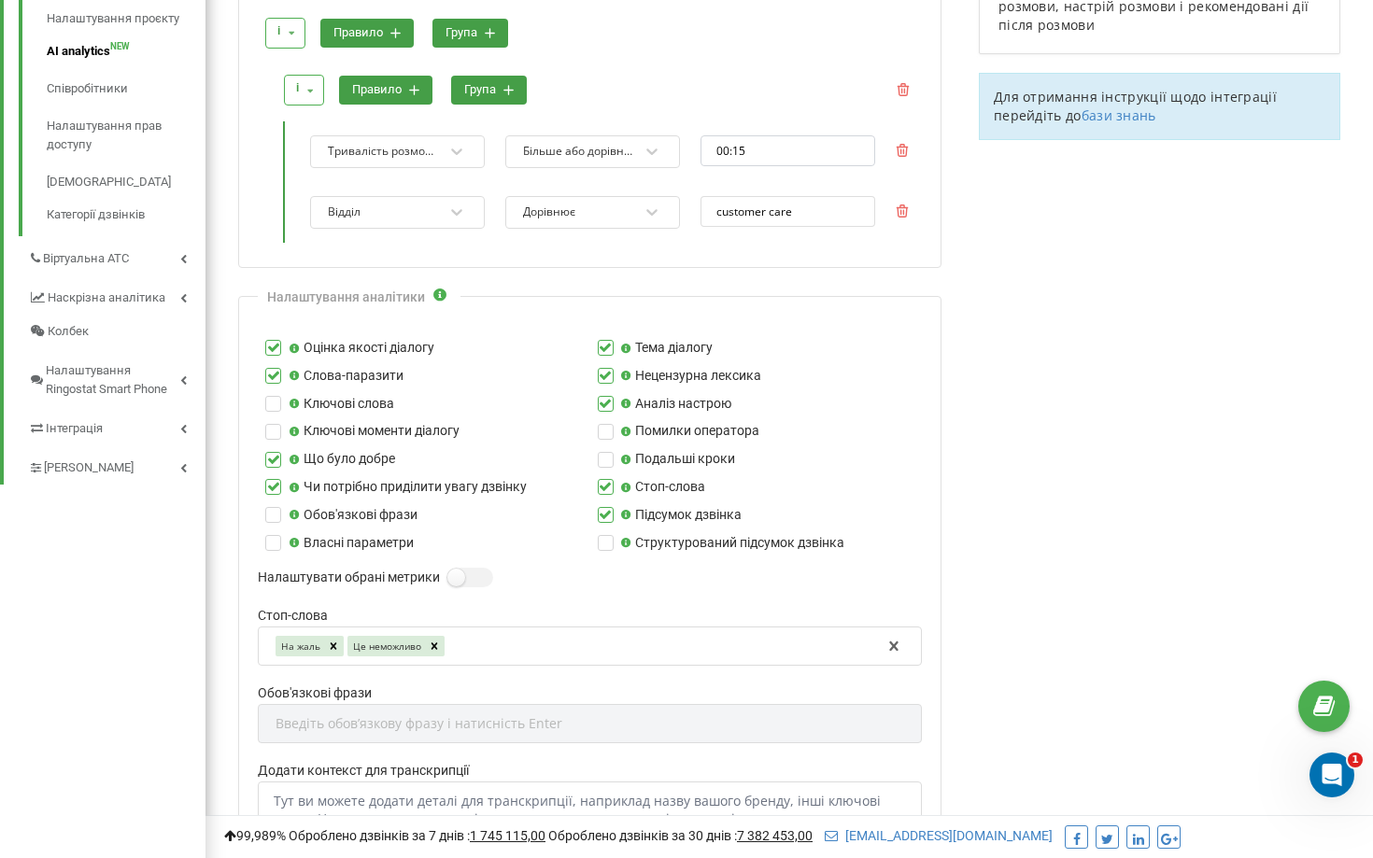
paste input "Ви неправильно зрозуміли"
type input "Ви неправильно зрозуміли"
paste input "Ми не відповідаємо за це"
type input "Ми не відповідаємо за це"
paste input "Я не знаю"
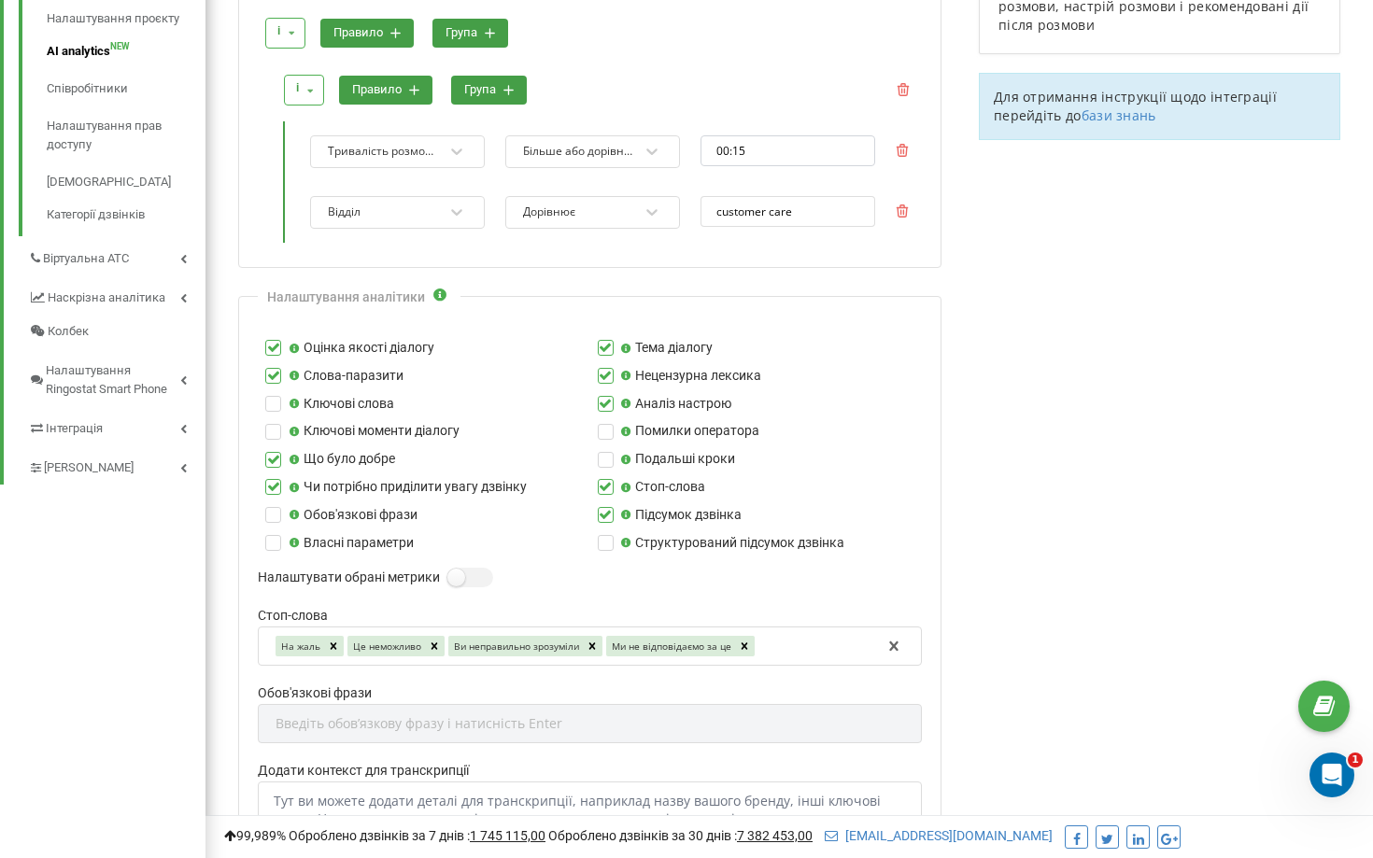
type input "Я не знаю"
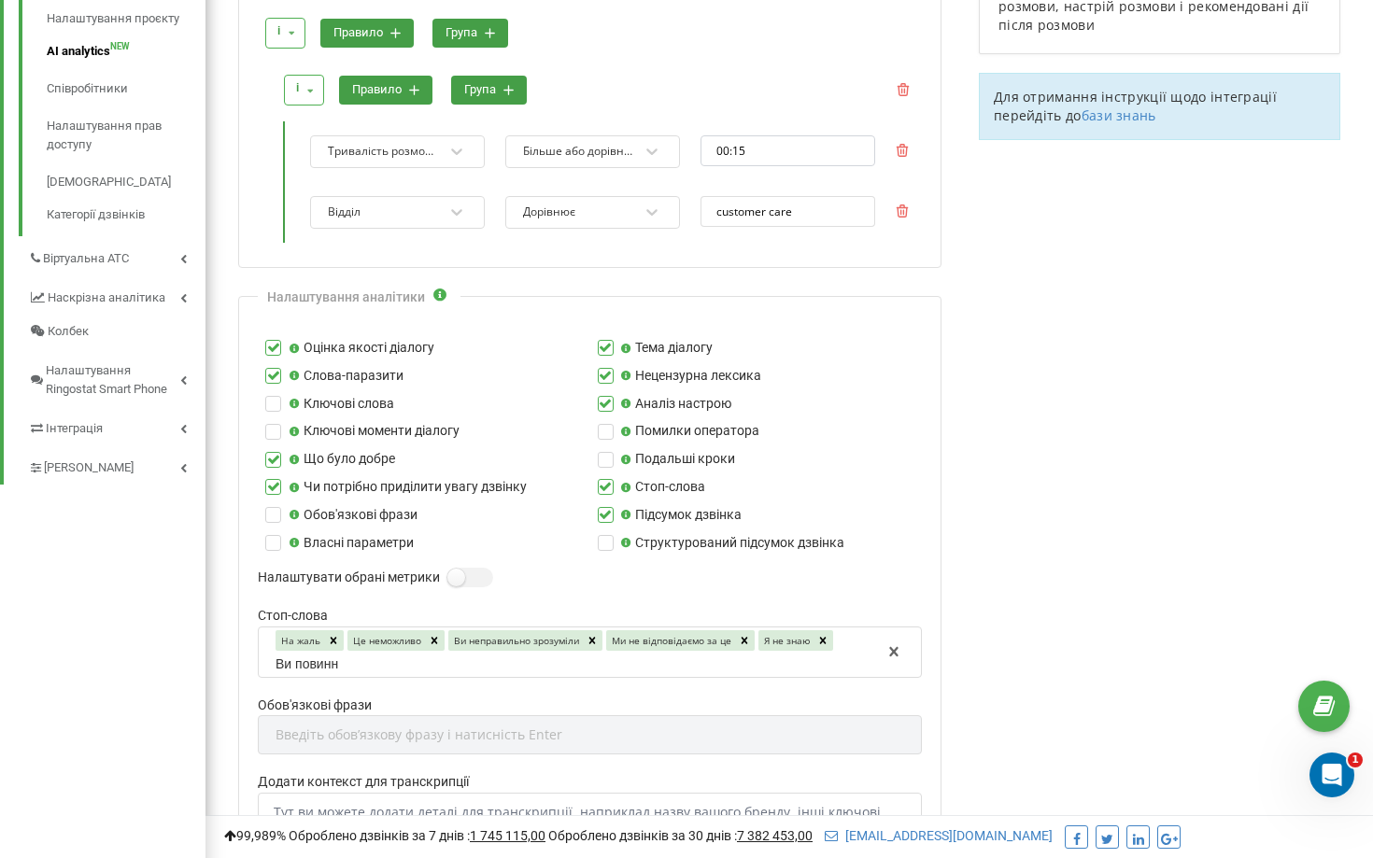
type input "Ви повинні"
type input "Ви маєте"
click at [463, 570] on label at bounding box center [455, 569] width 16 height 2
click at [0, 0] on input "Налаштувати обрані метрики" at bounding box center [0, 0] width 0 height 0
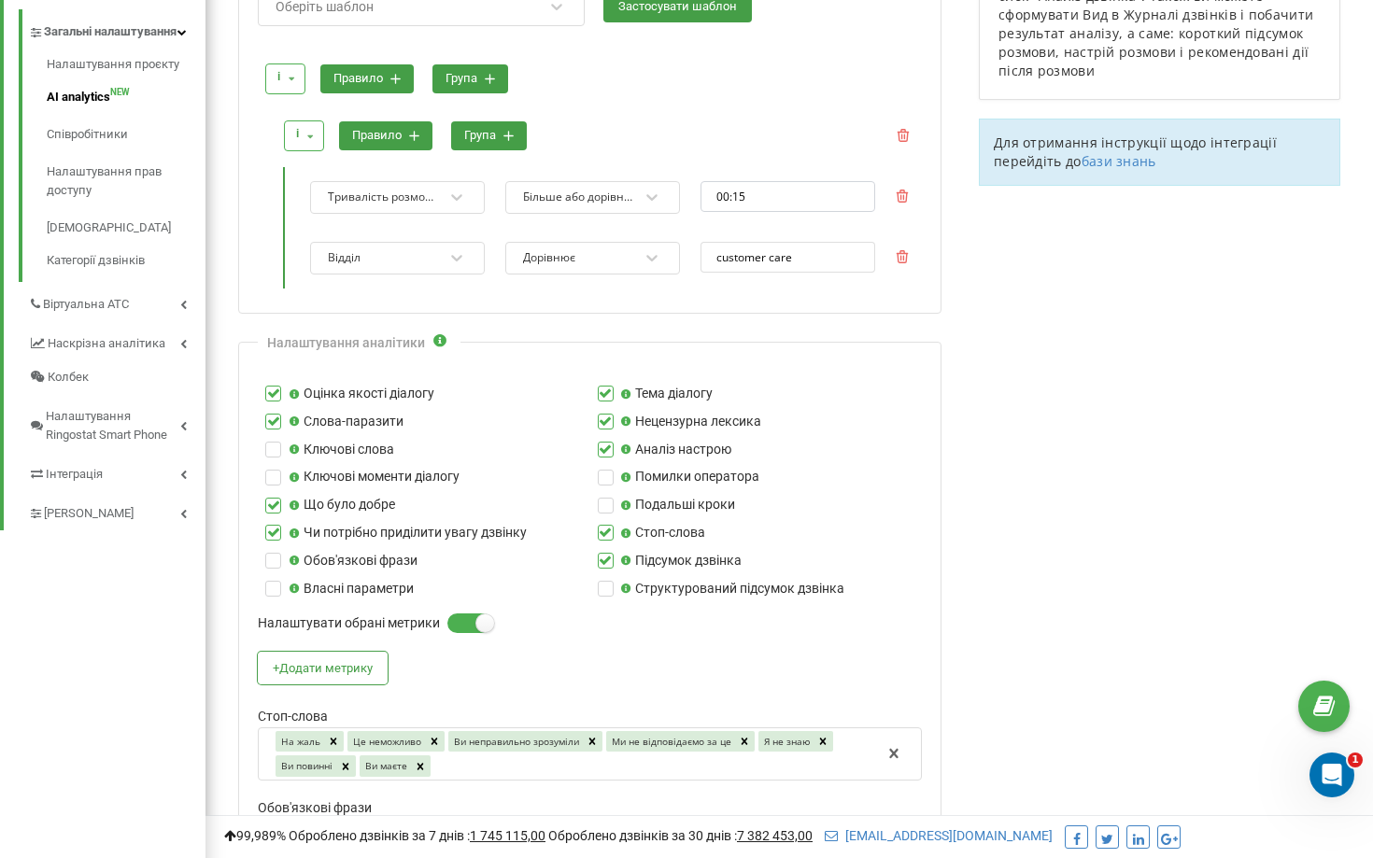
scroll to position [487, 0]
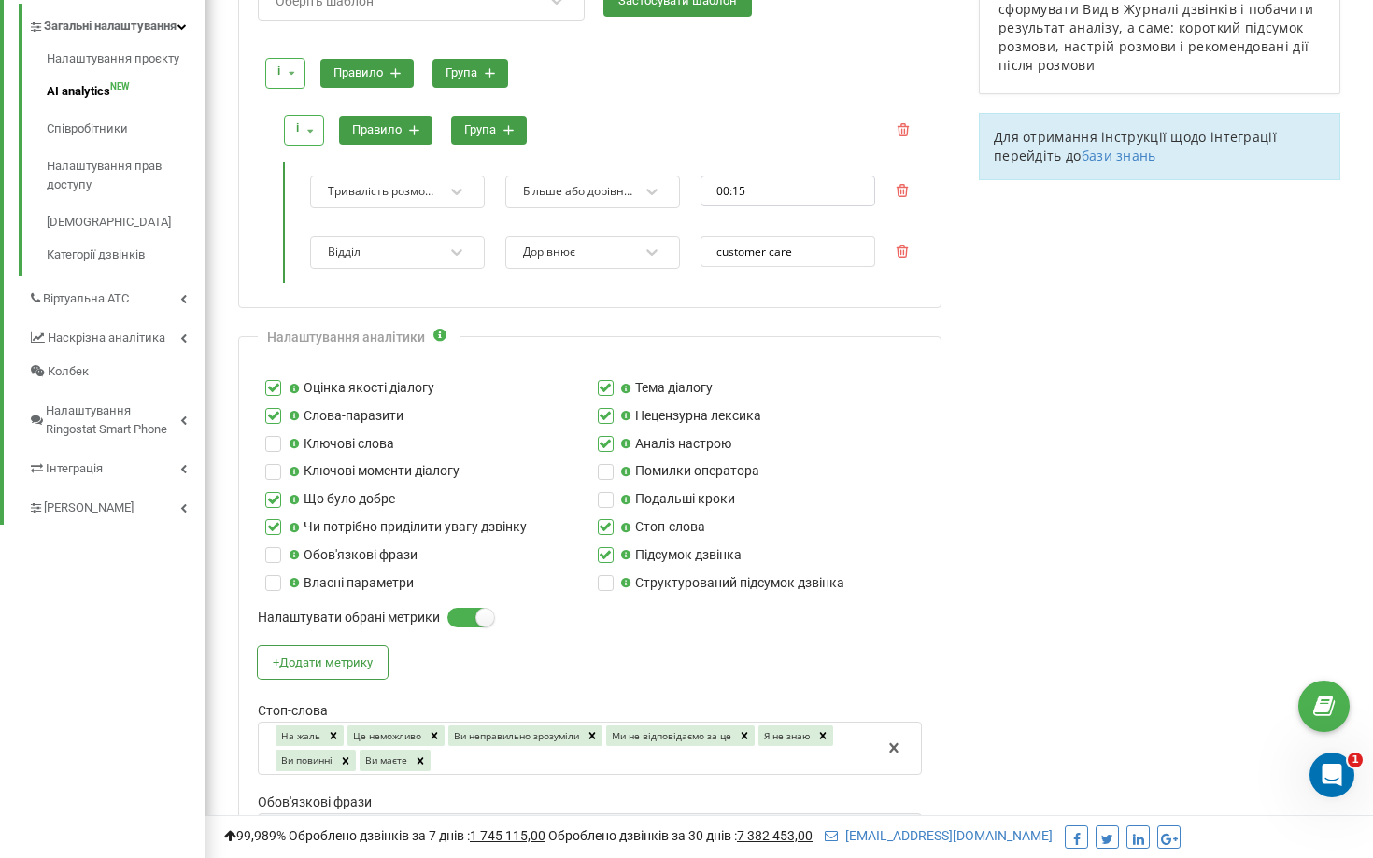
click at [606, 408] on label at bounding box center [606, 408] width 16 height 0
click at [0, 0] on input "Нецензурна лексика" at bounding box center [0, 0] width 0 height 0
click at [275, 408] on label at bounding box center [273, 408] width 16 height 0
click at [0, 0] on input "Слова-паразити" at bounding box center [0, 0] width 0 height 0
click at [275, 492] on label at bounding box center [273, 492] width 16 height 0
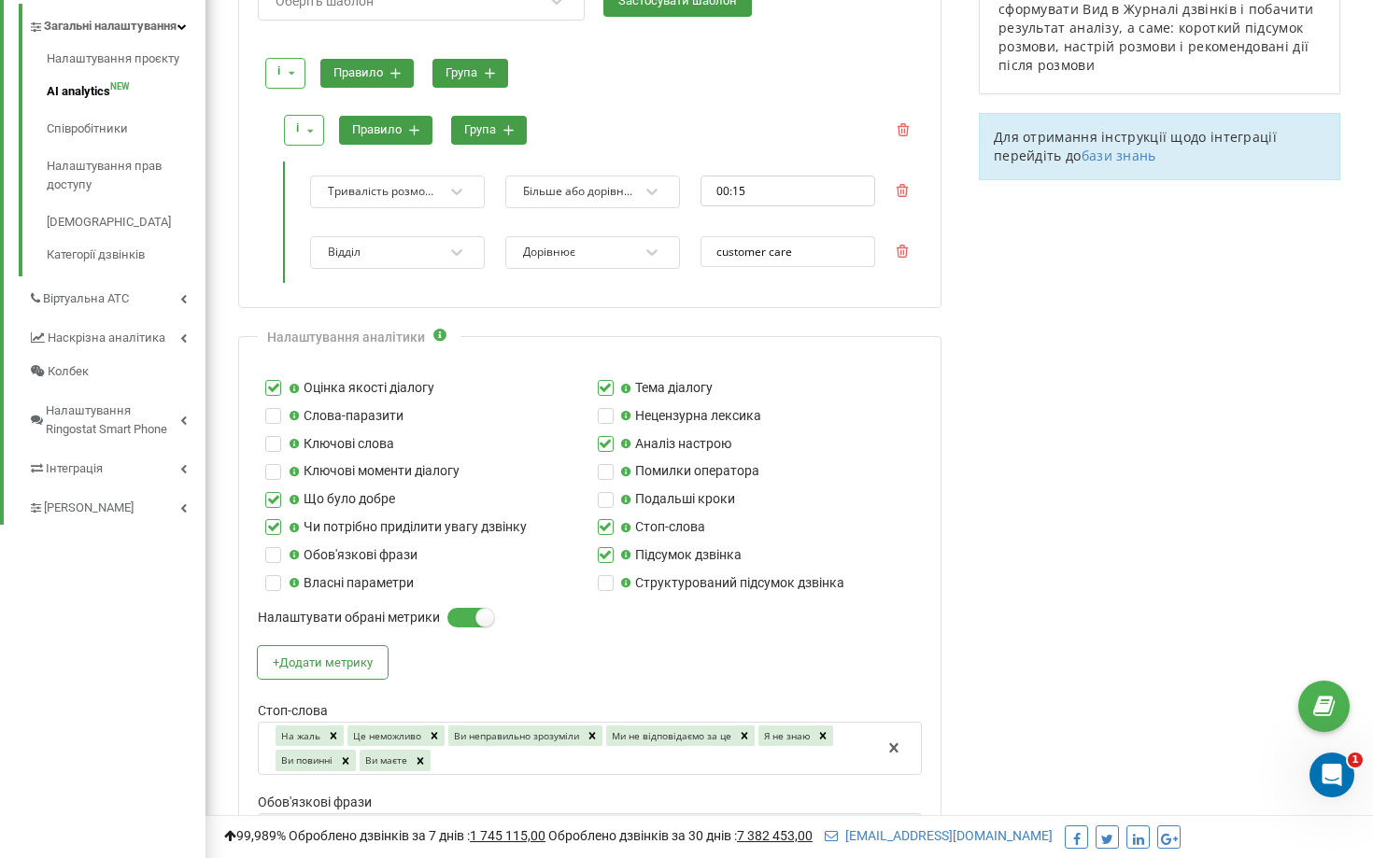
click at [0, 0] on input "Що було добре" at bounding box center [0, 0] width 0 height 0
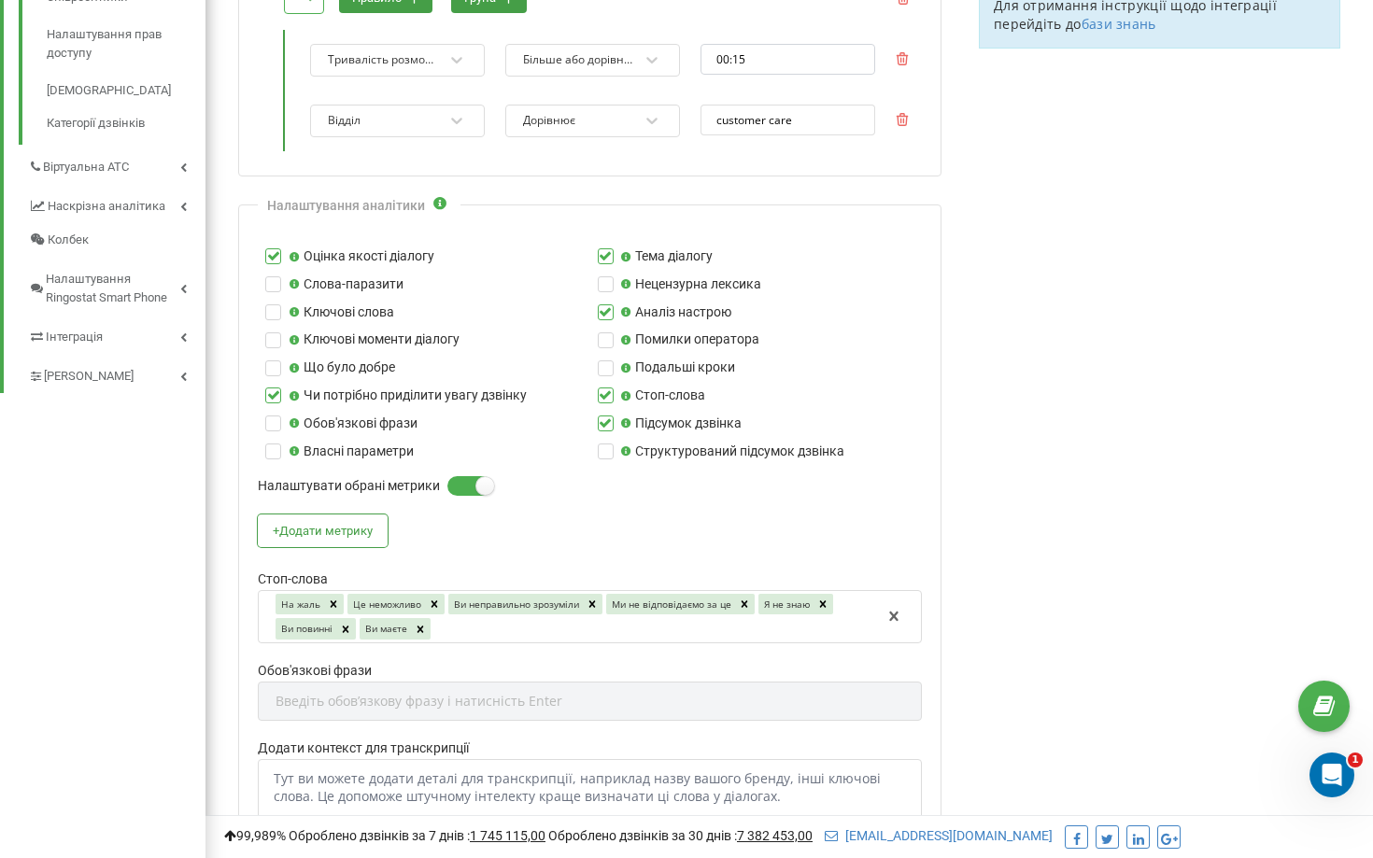
scroll to position [620, 0]
click at [366, 531] on button "+ Додати метрику" at bounding box center [323, 530] width 130 height 33
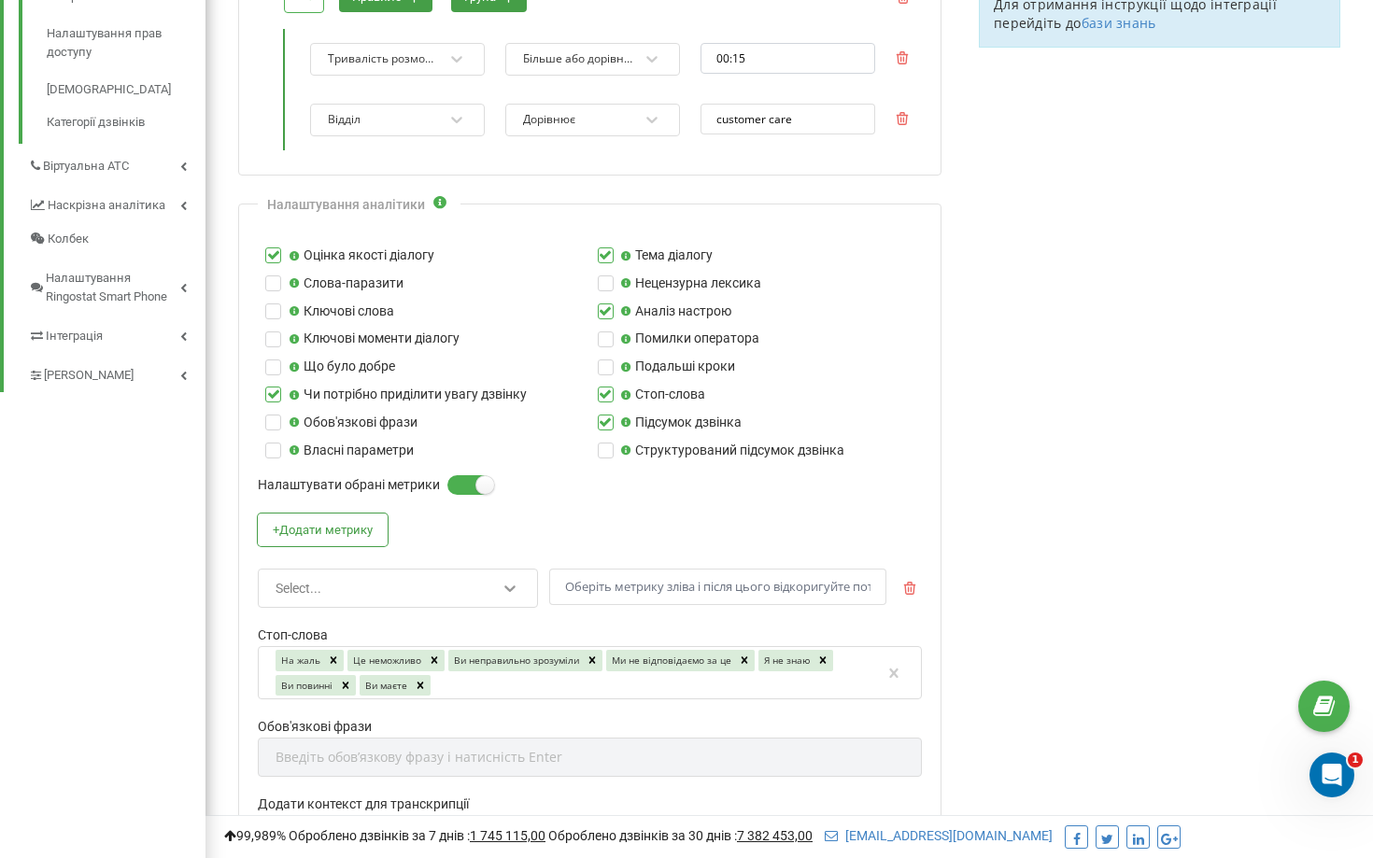
click at [501, 583] on icon at bounding box center [509, 588] width 19 height 19
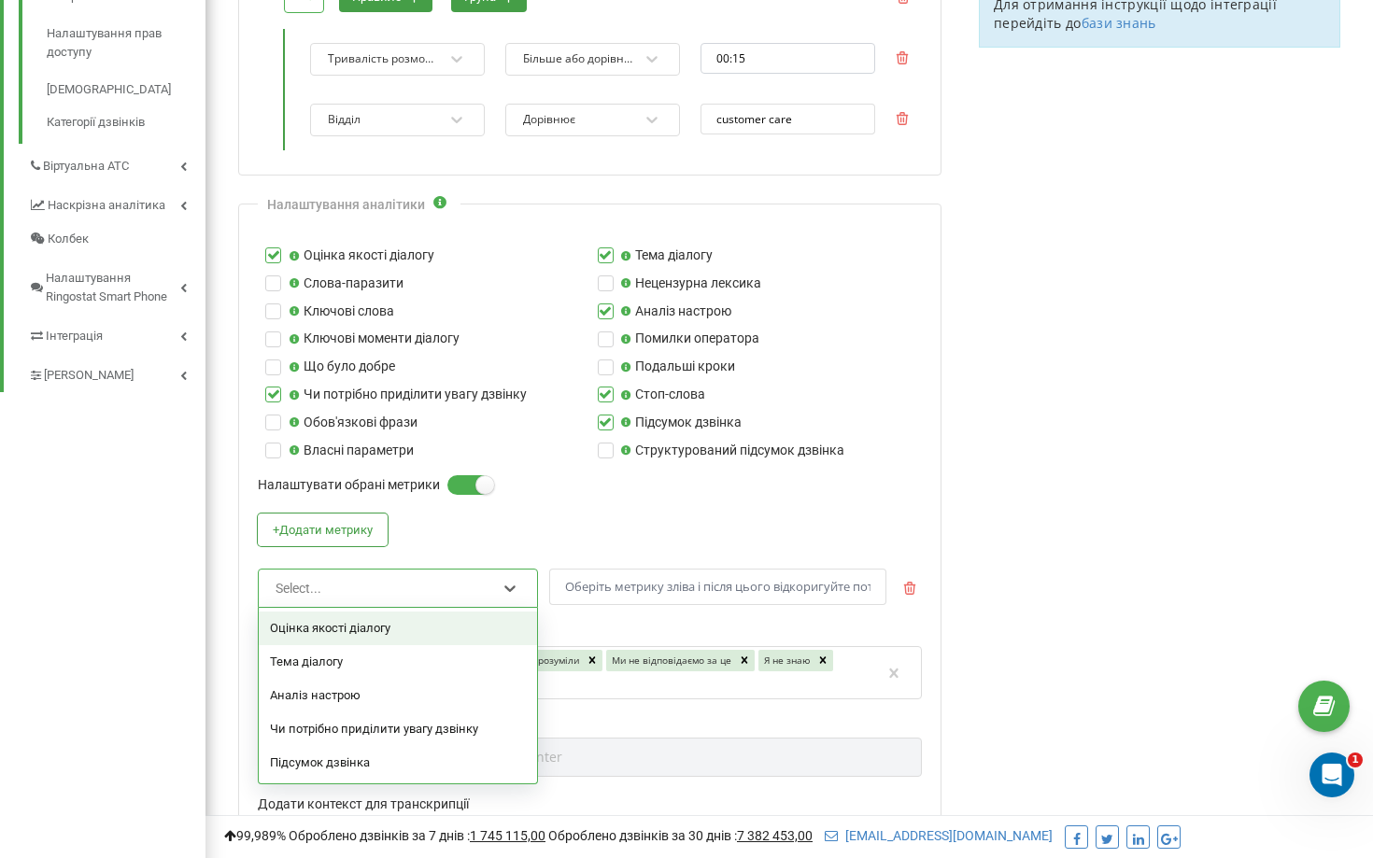
click at [472, 627] on div "Оцінка якості діалогу" at bounding box center [398, 629] width 278 height 34
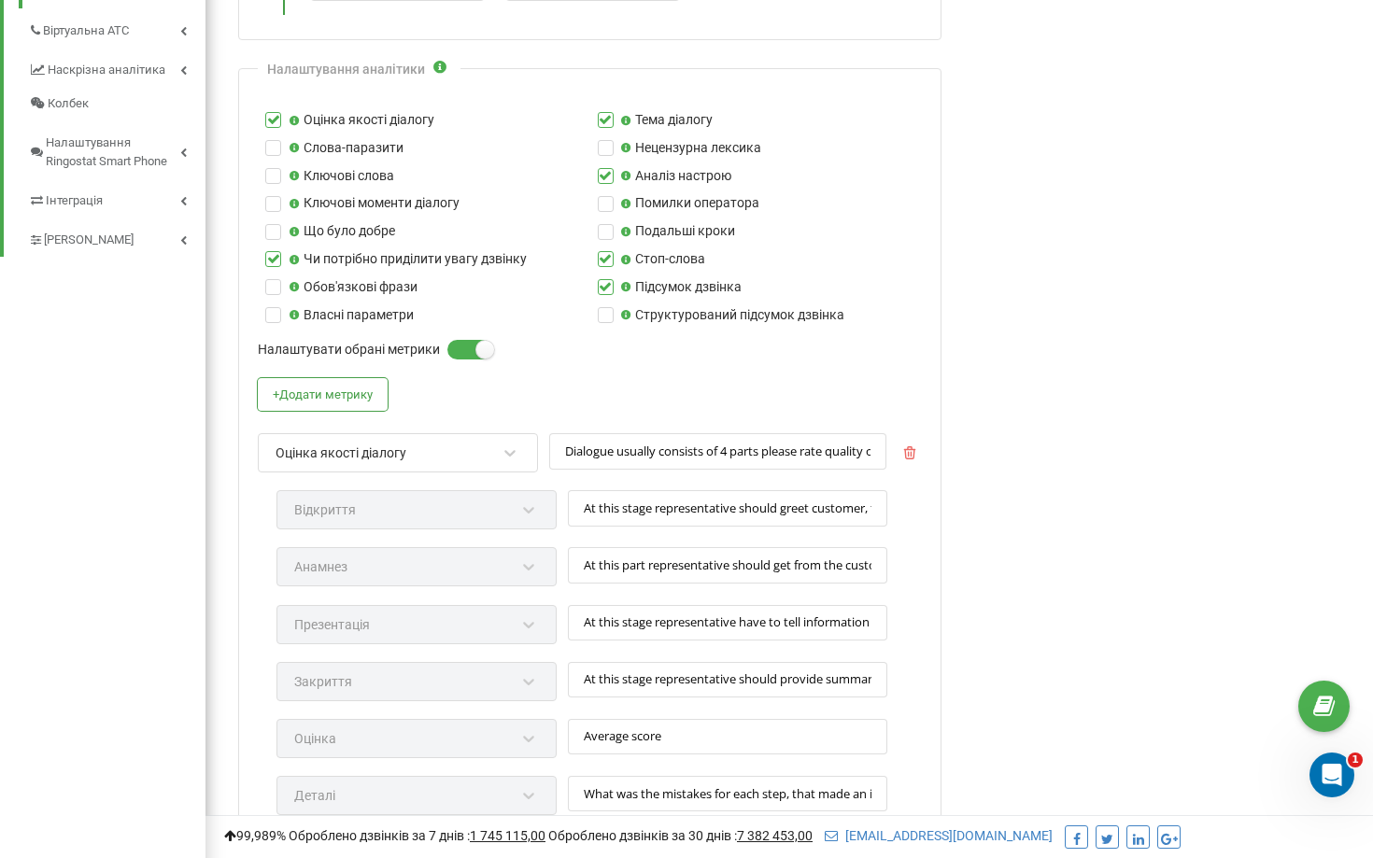
scroll to position [712, 0]
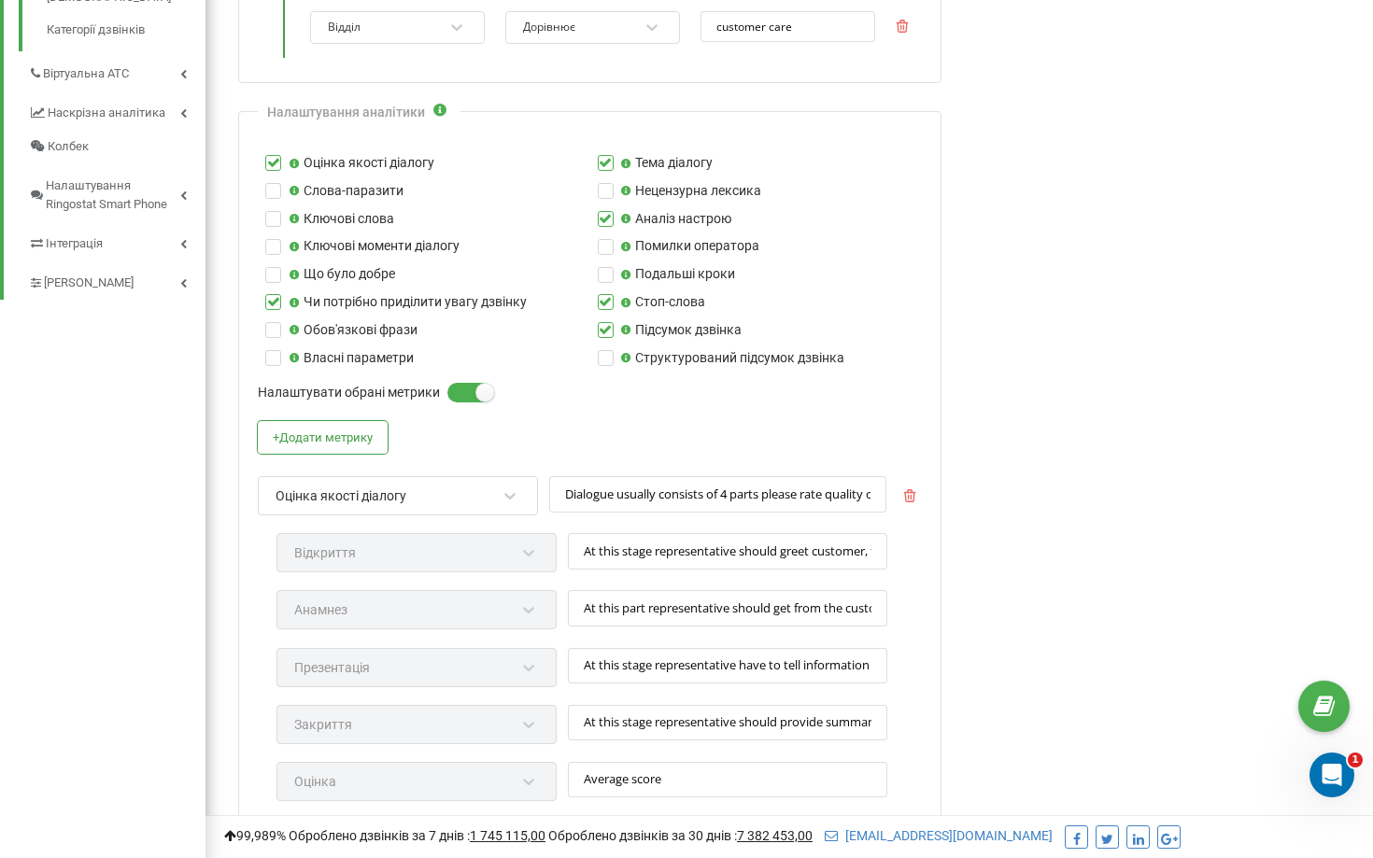
click at [400, 496] on div "Оцінка якості діалогу" at bounding box center [340, 495] width 131 height 17
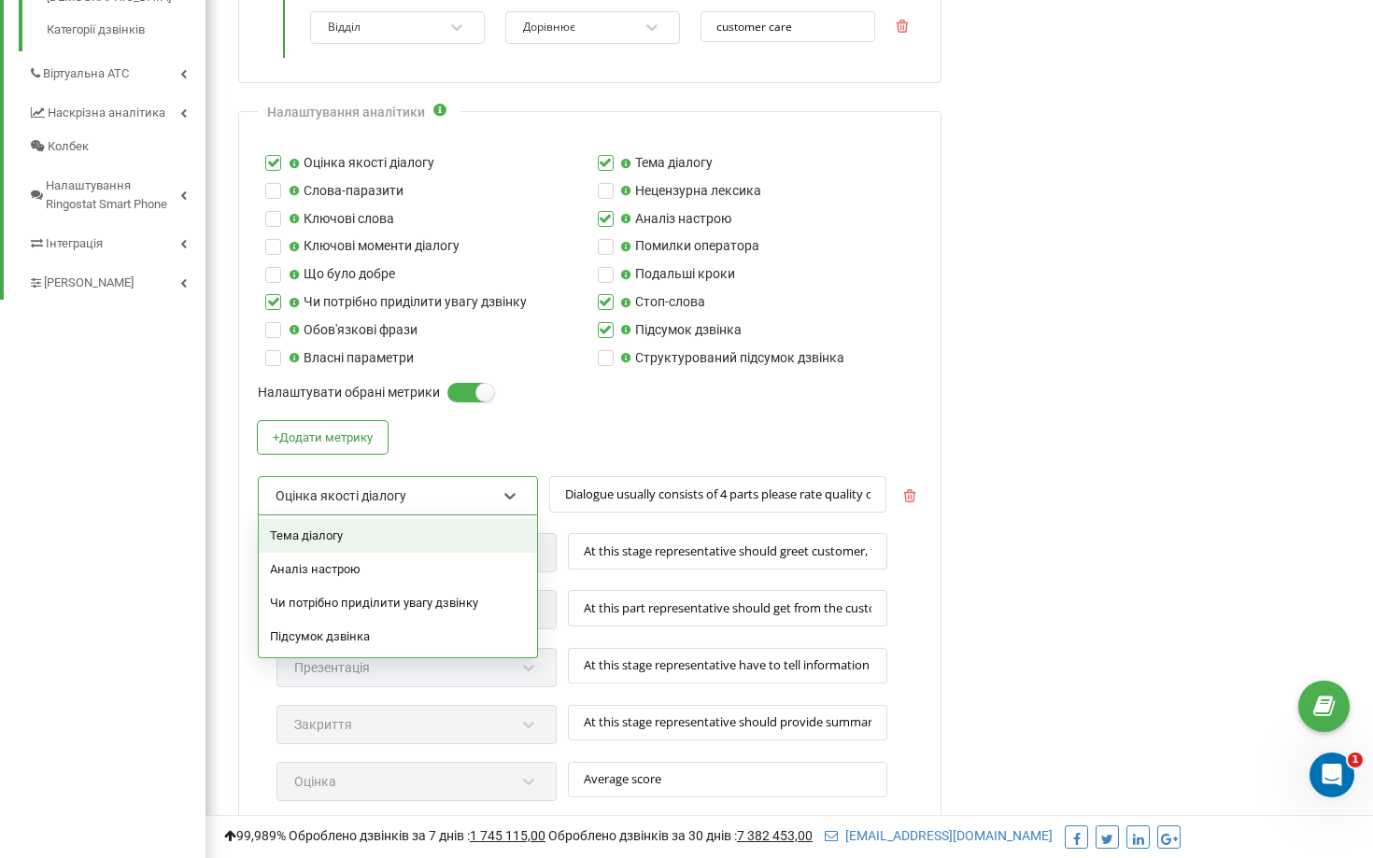
click at [387, 530] on div "Тема діалогу" at bounding box center [398, 536] width 278 height 34
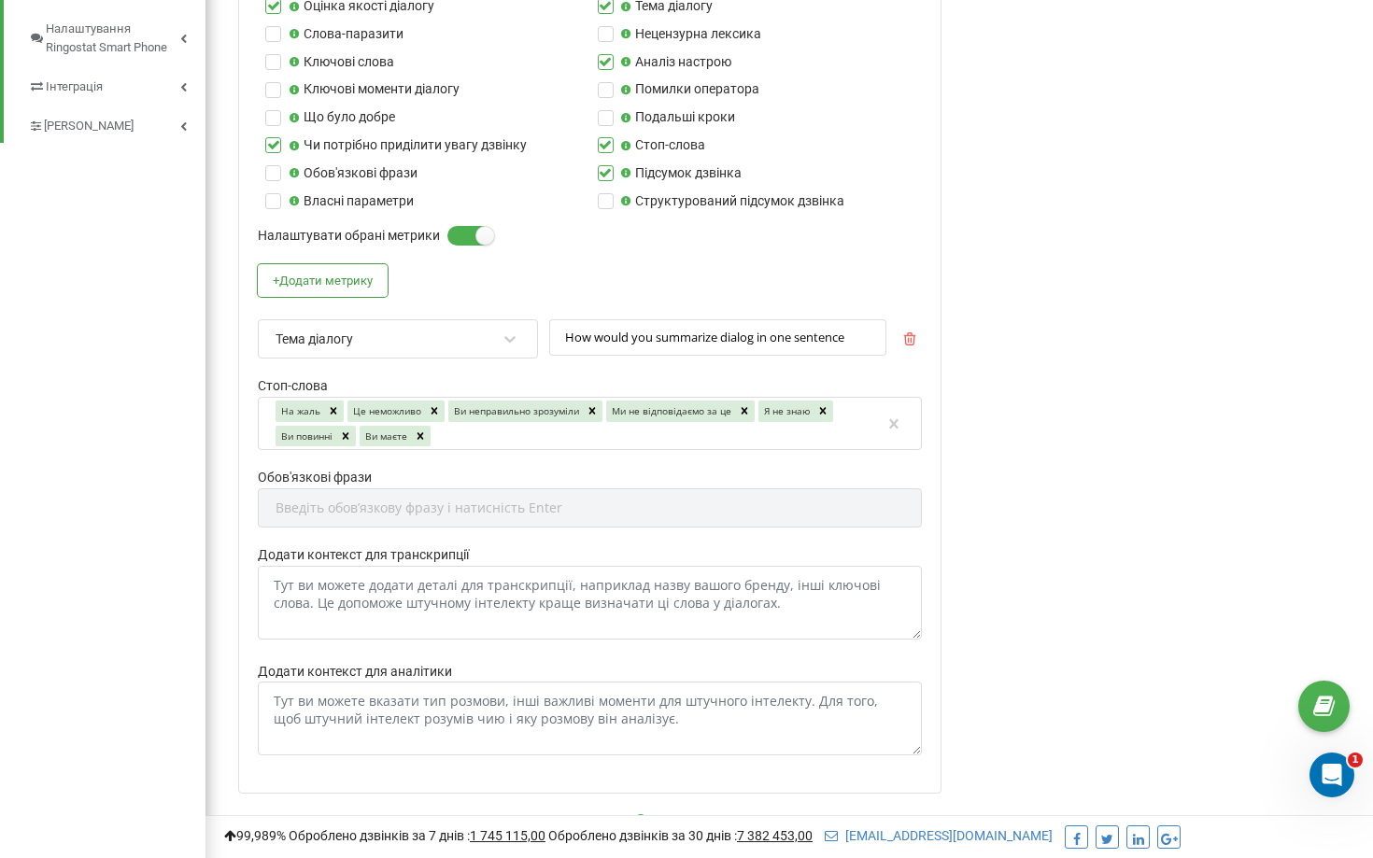
scroll to position [874, 0]
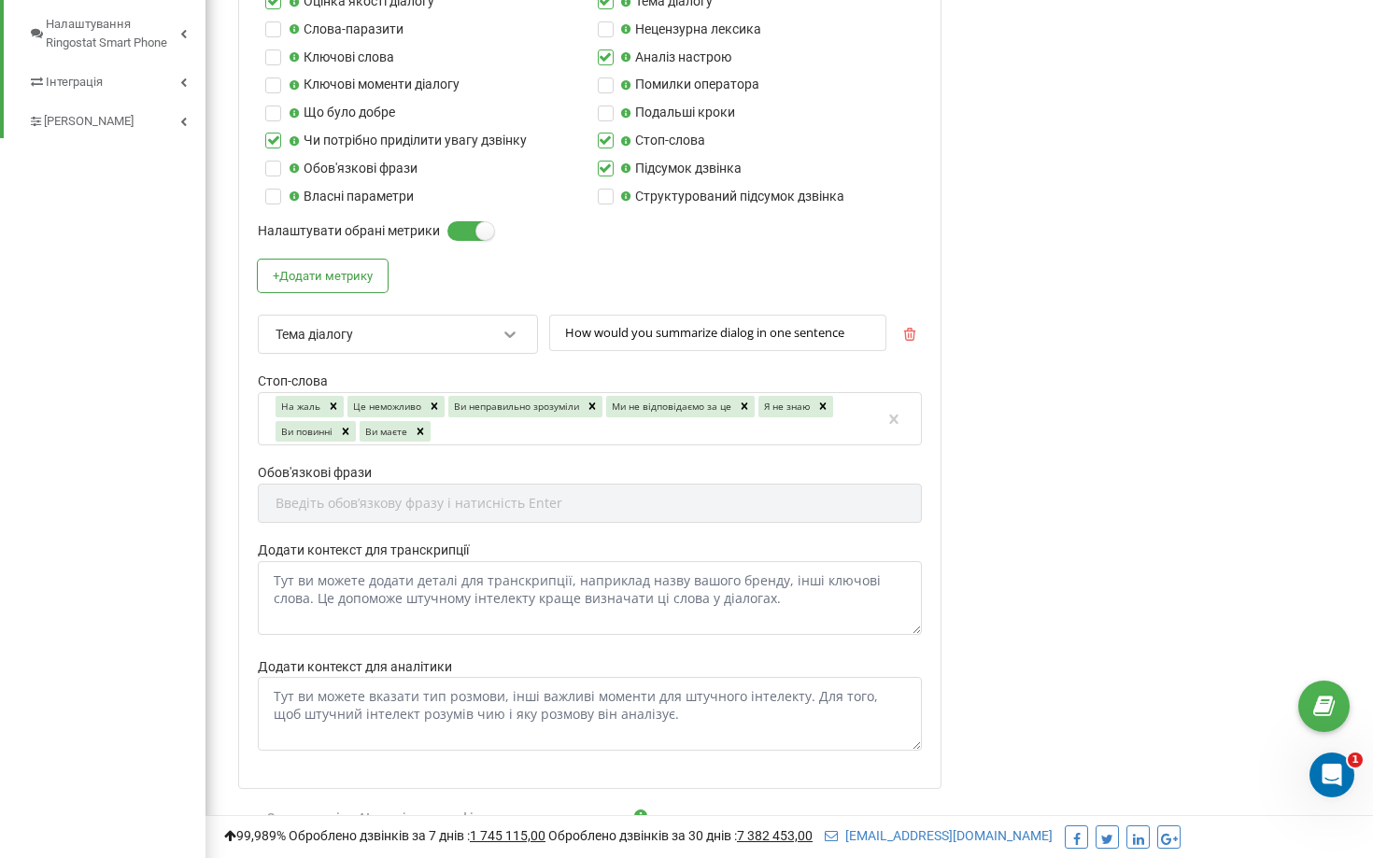
click at [512, 344] on div at bounding box center [510, 334] width 24 height 24
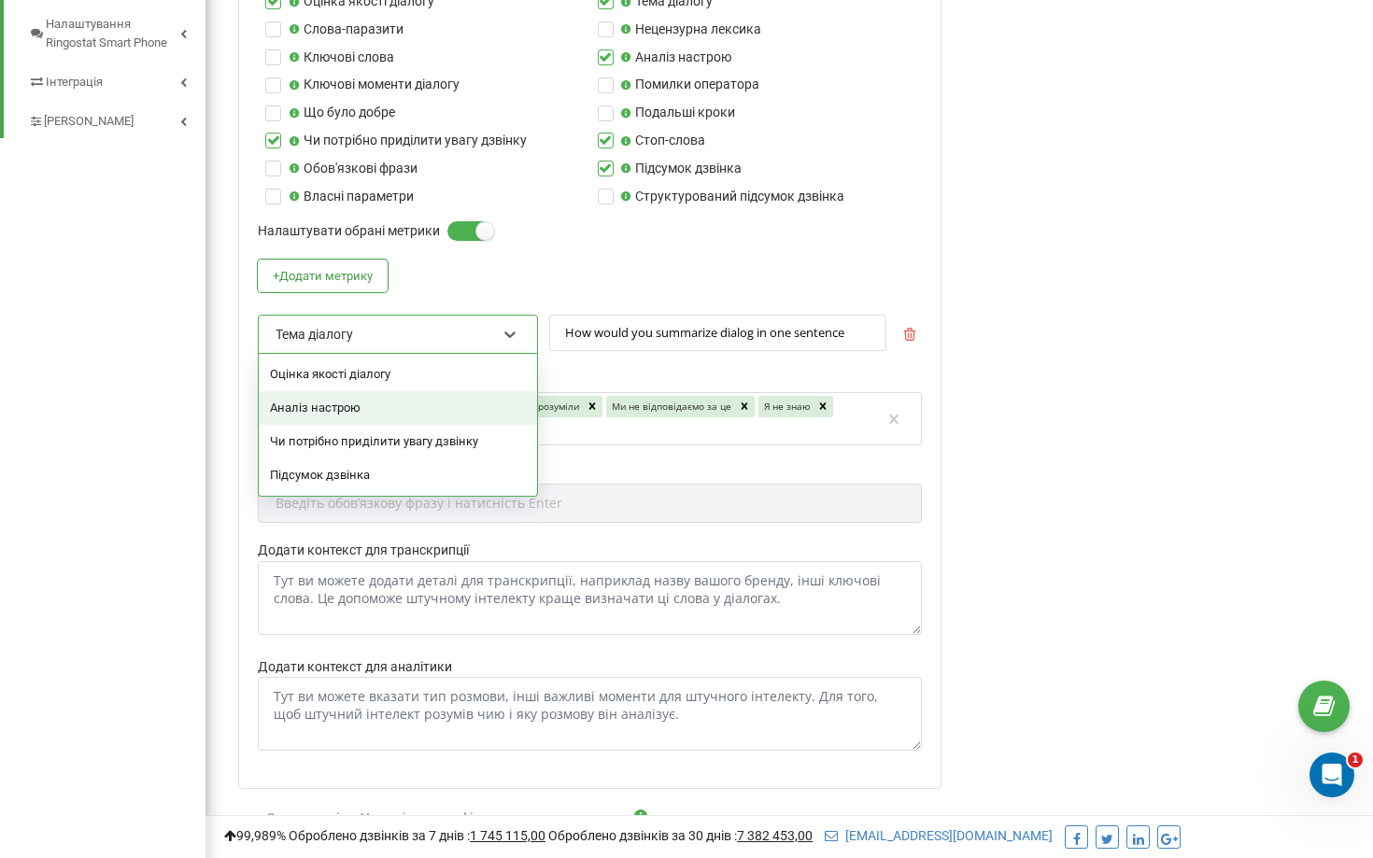
click at [454, 400] on div "Аналіз настрою" at bounding box center [398, 408] width 278 height 34
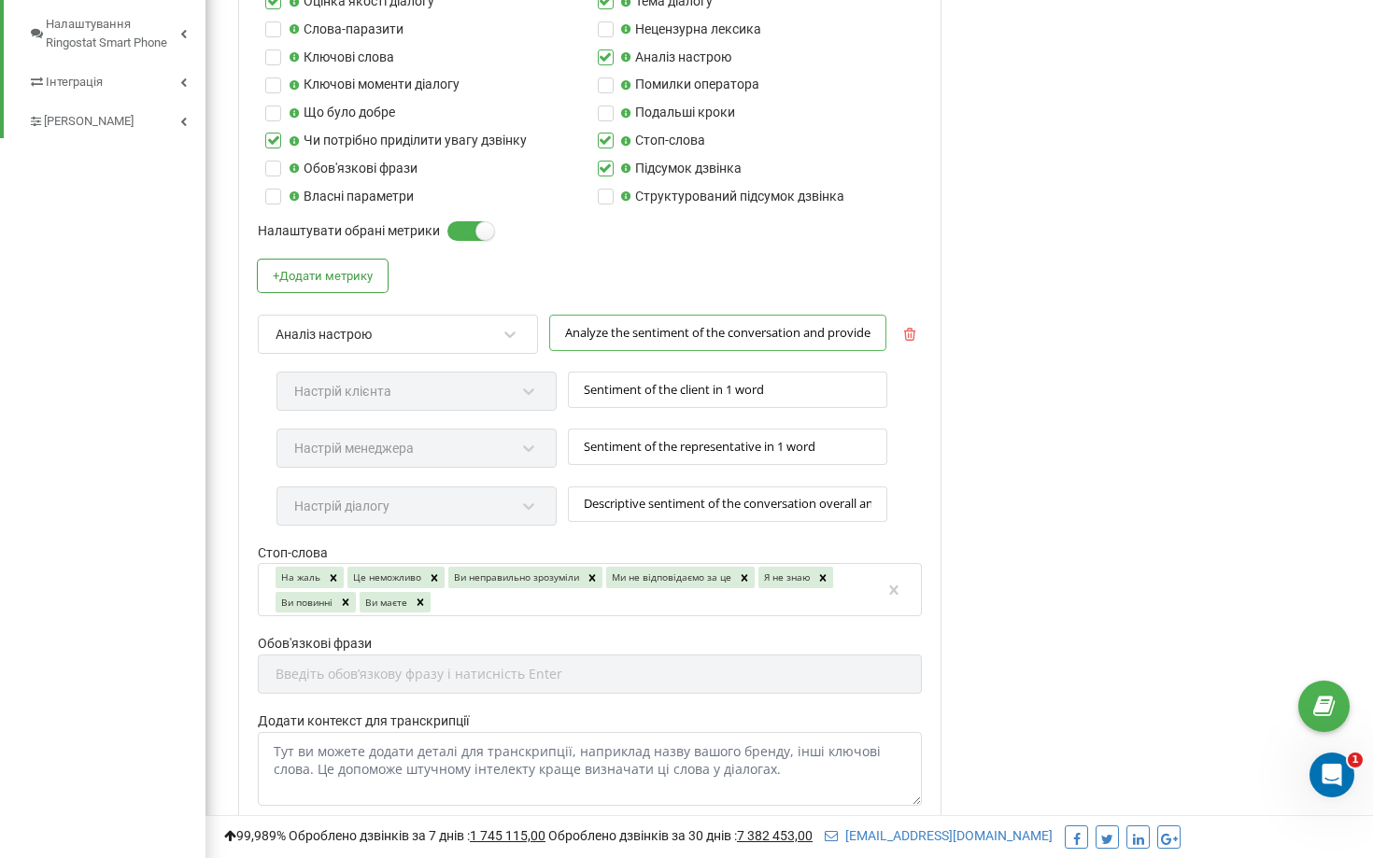
click at [688, 334] on input "Analyze the sentiment of the conversation and provide it in 3 variations" at bounding box center [717, 333] width 337 height 36
click at [472, 345] on div "Аналіз настрою" at bounding box center [386, 334] width 224 height 32
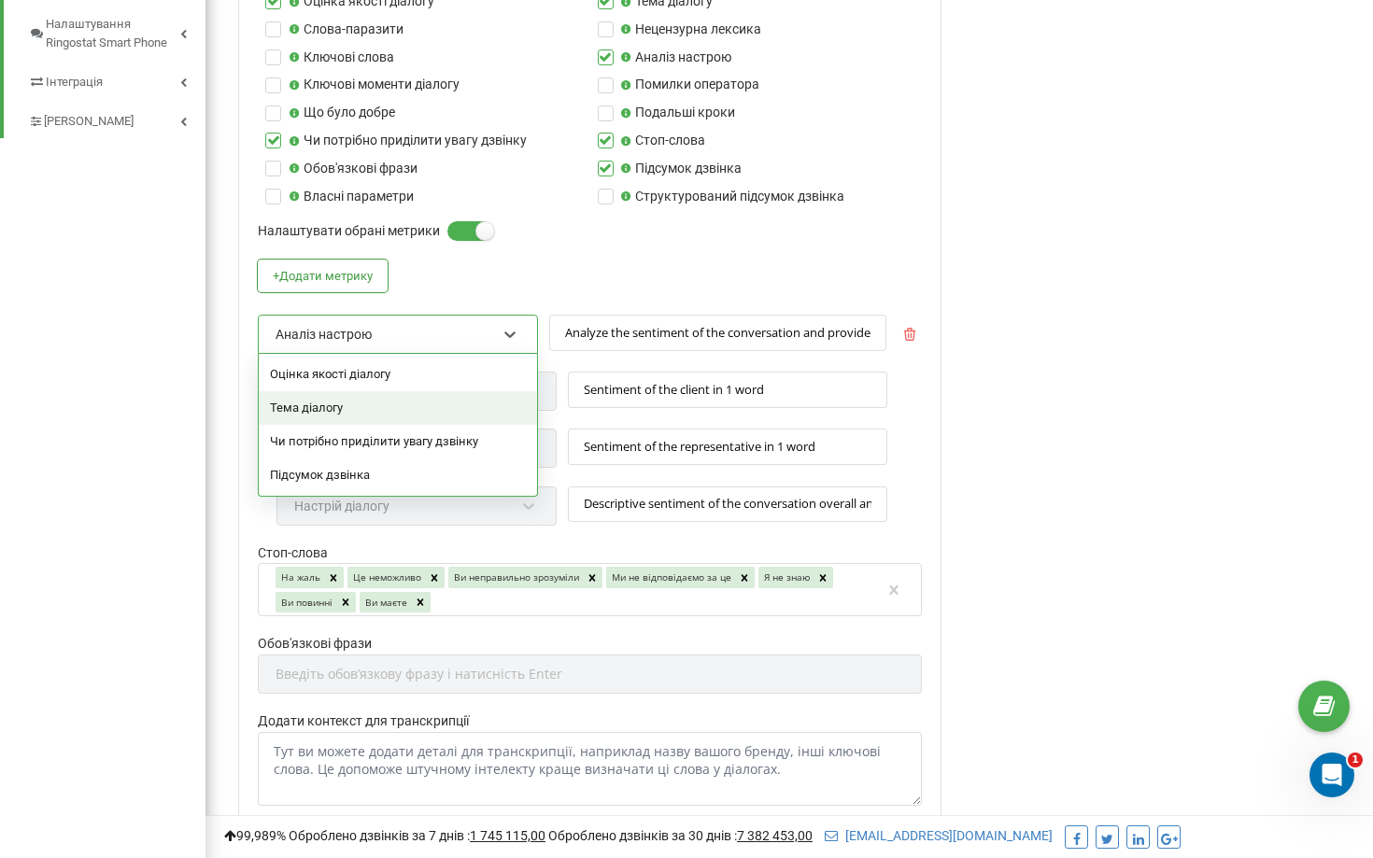
click at [446, 422] on div "Тема діалогу" at bounding box center [398, 408] width 278 height 34
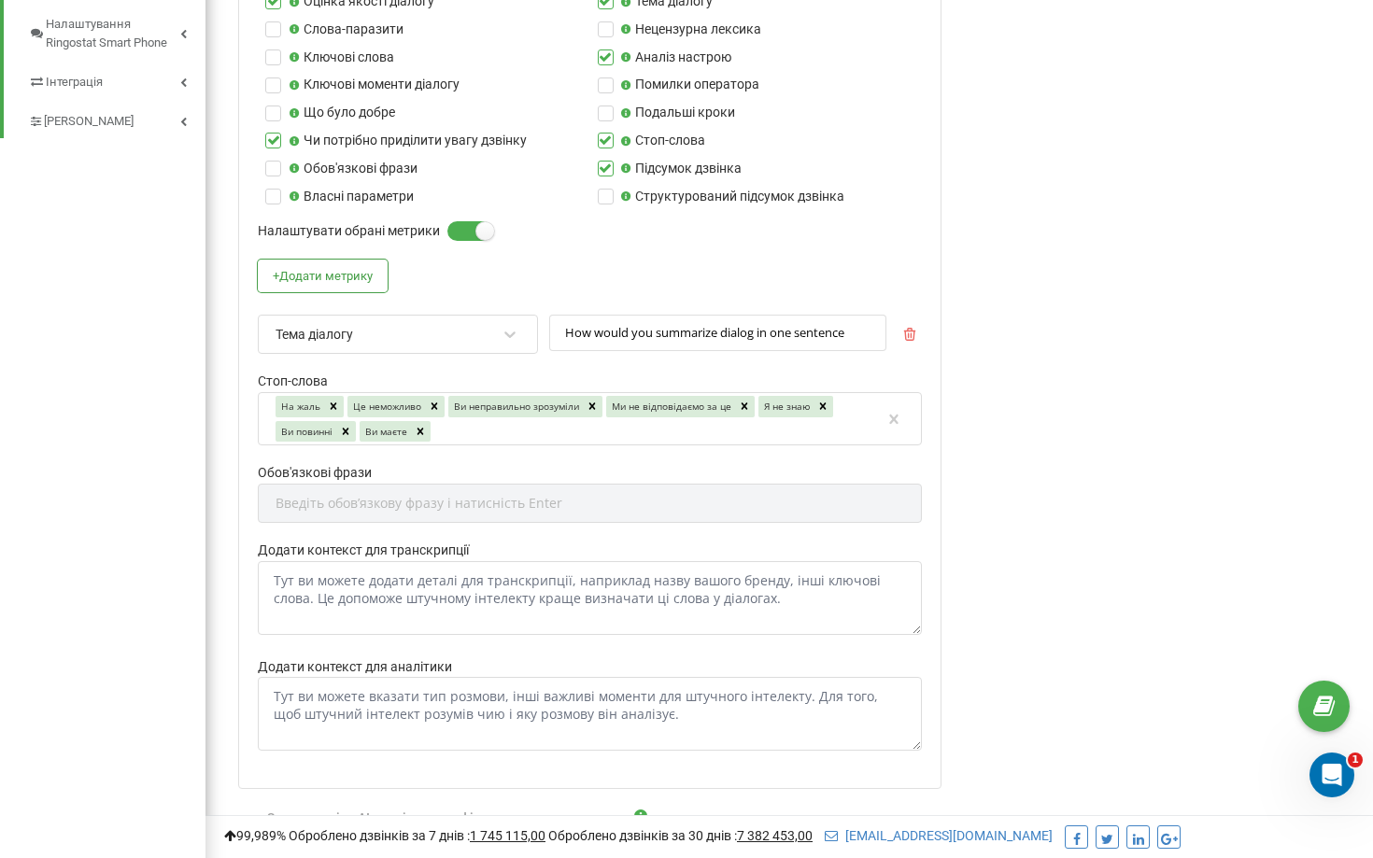
click at [454, 345] on div "Тема діалогу" at bounding box center [386, 334] width 224 height 32
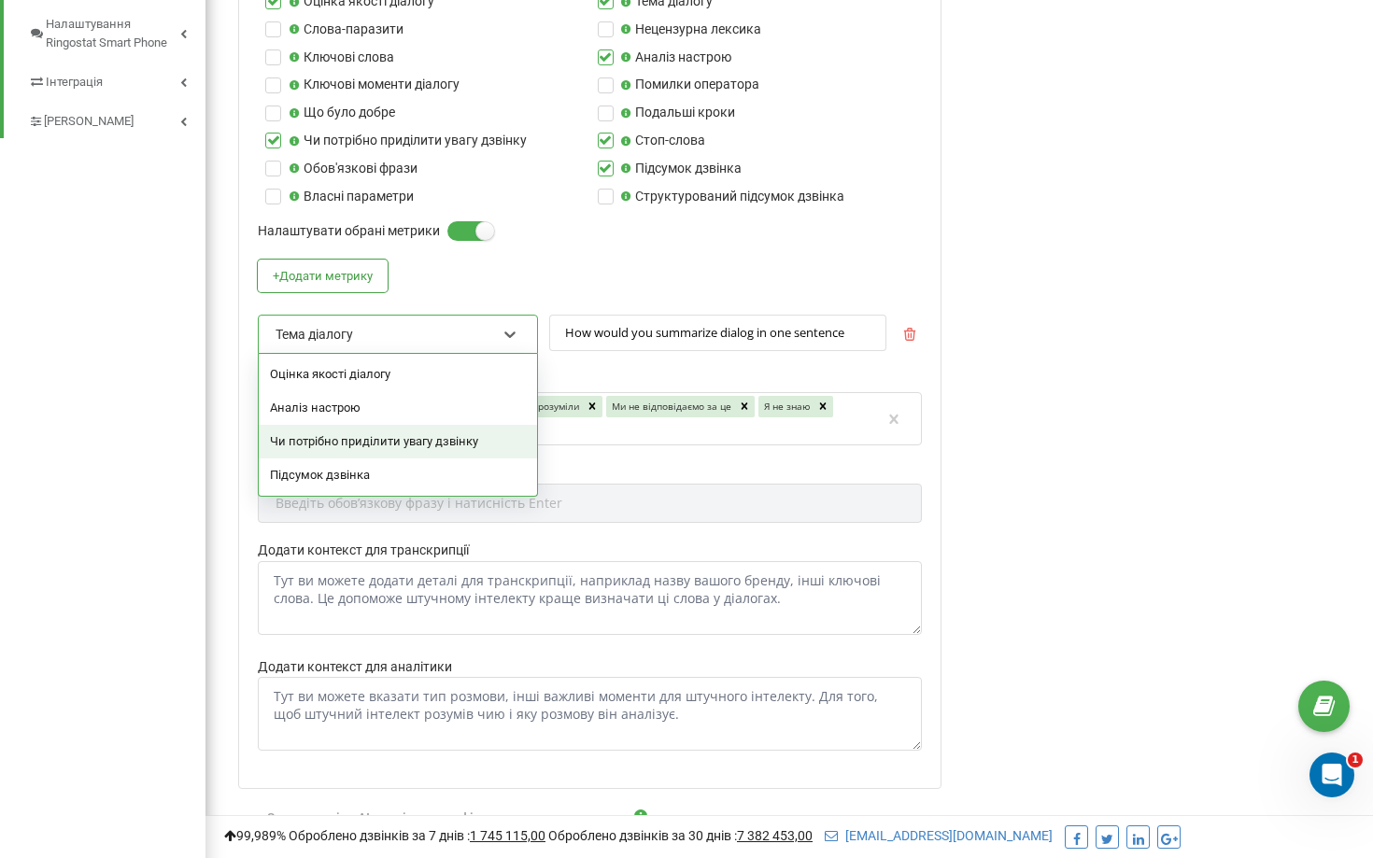
click at [433, 434] on div "Чи потрібно приділити увагу дзвінку" at bounding box center [398, 442] width 278 height 34
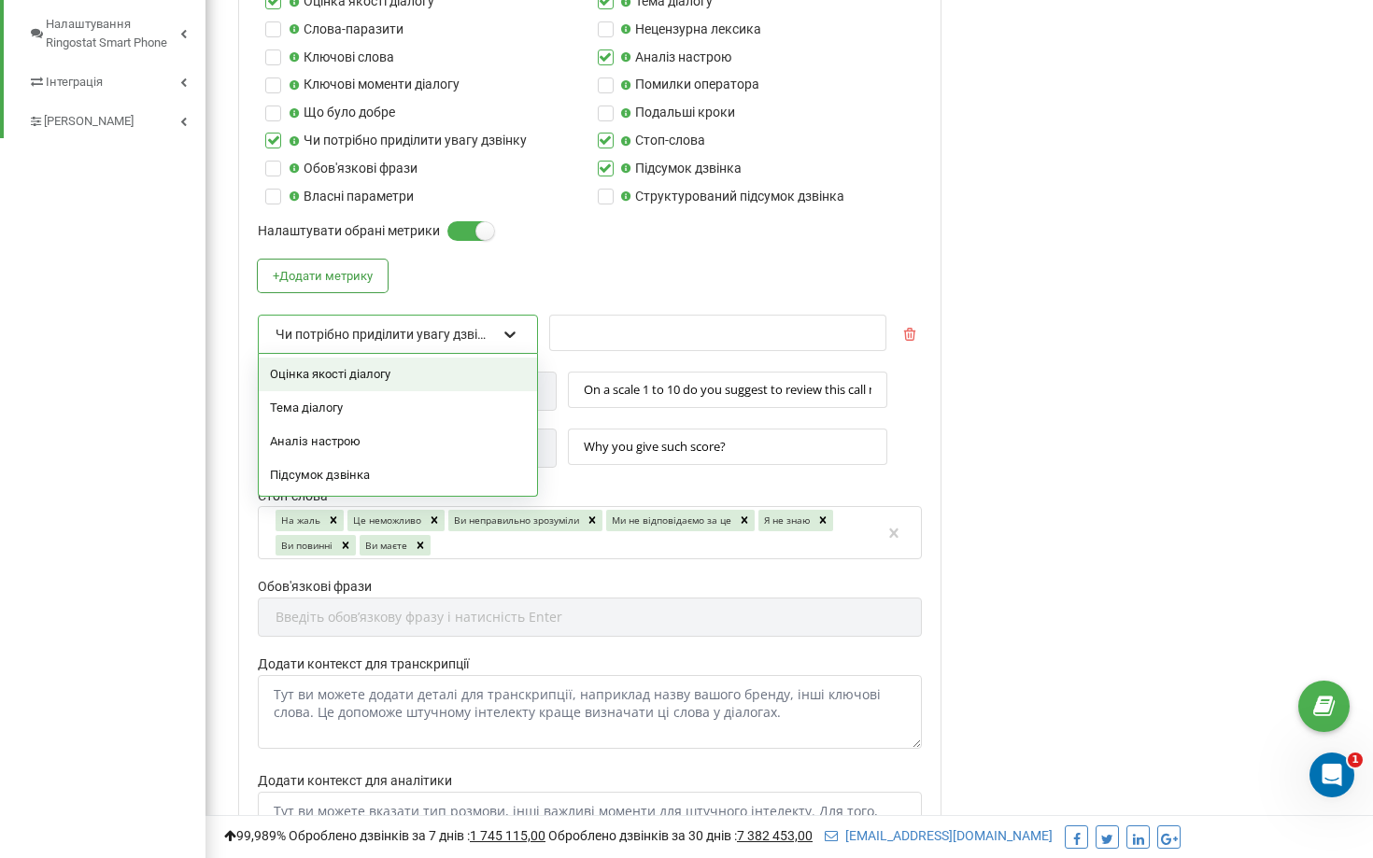
click at [505, 338] on icon at bounding box center [509, 334] width 19 height 19
click at [450, 471] on div "Підсумок дзвінка" at bounding box center [398, 475] width 278 height 34
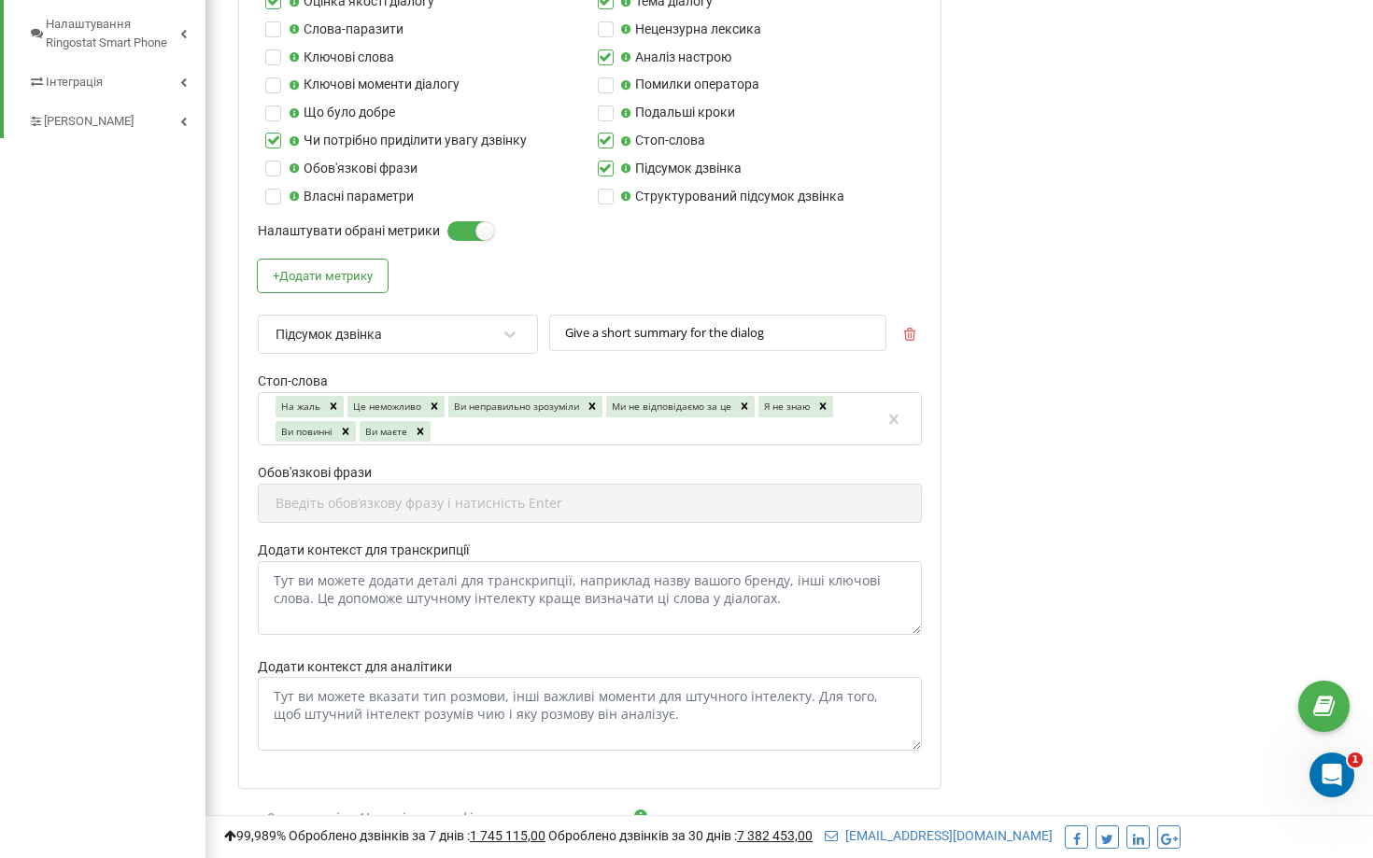
click at [1102, 141] on div "Аналіз дзвінків за допомогою AI У цьому розділі у вас є можливість налаштовуват…" at bounding box center [1159, 193] width 399 height 1965
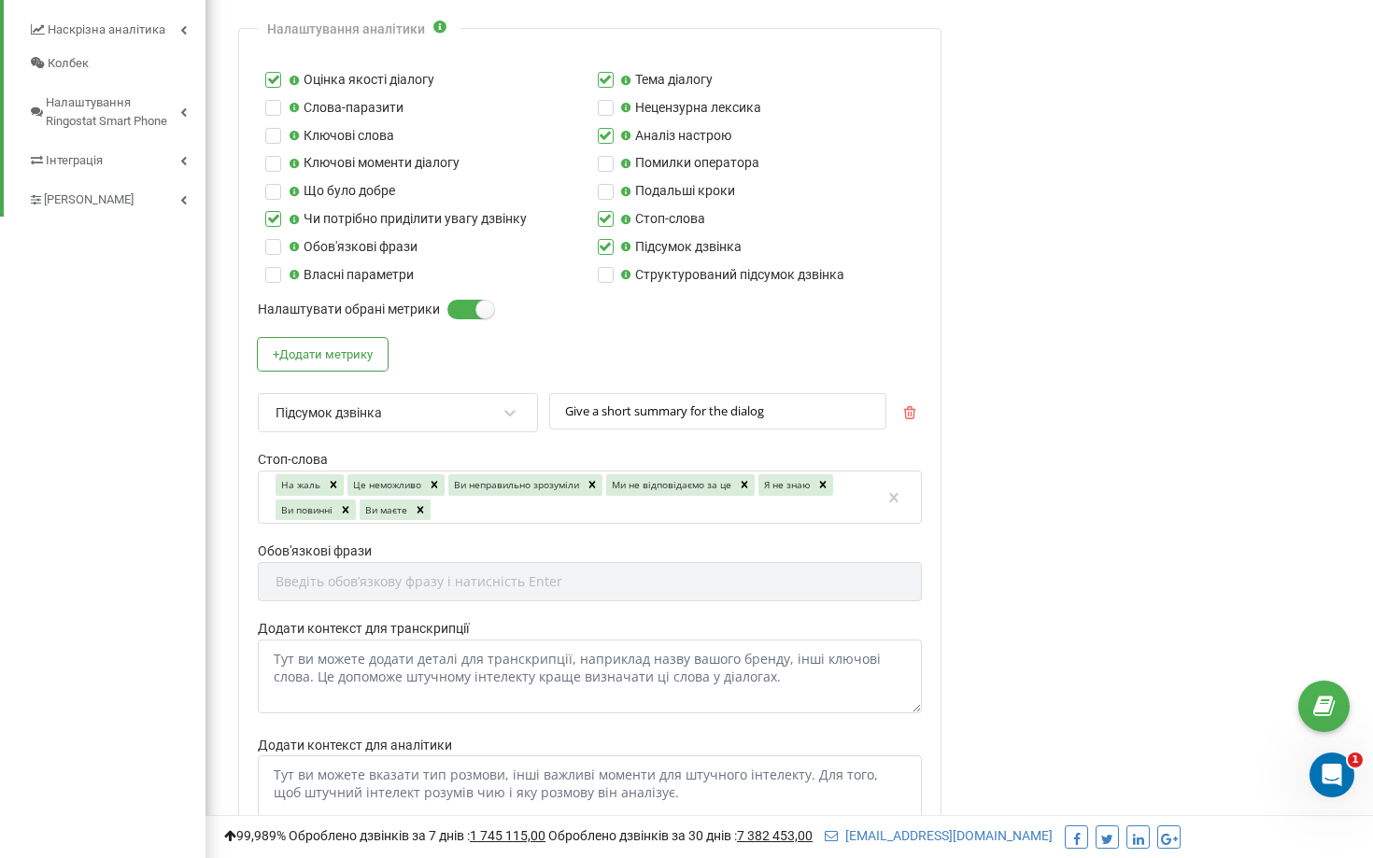
scroll to position [795, 0]
